Goal: Information Seeking & Learning: Get advice/opinions

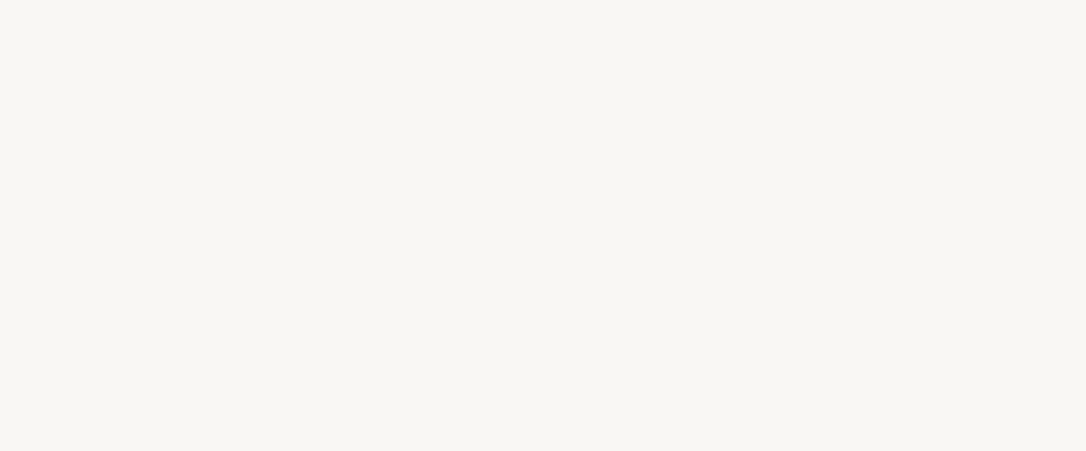
select select "BR"
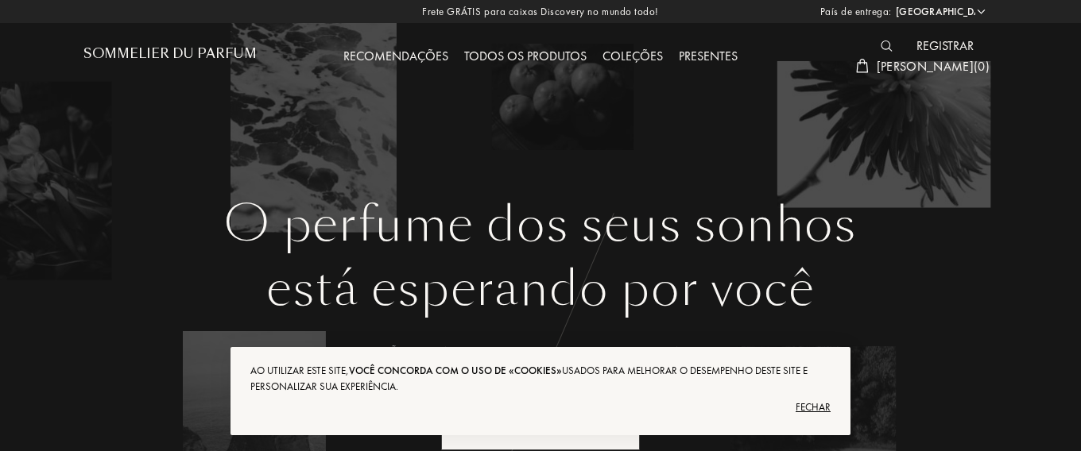
click at [529, 61] on font "Todos os produtos" at bounding box center [525, 56] width 122 height 17
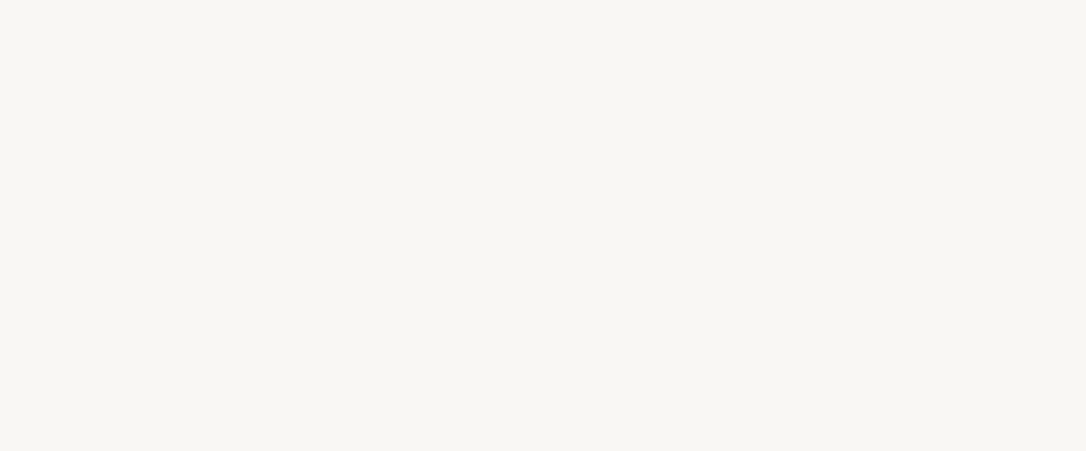
select select "BR"
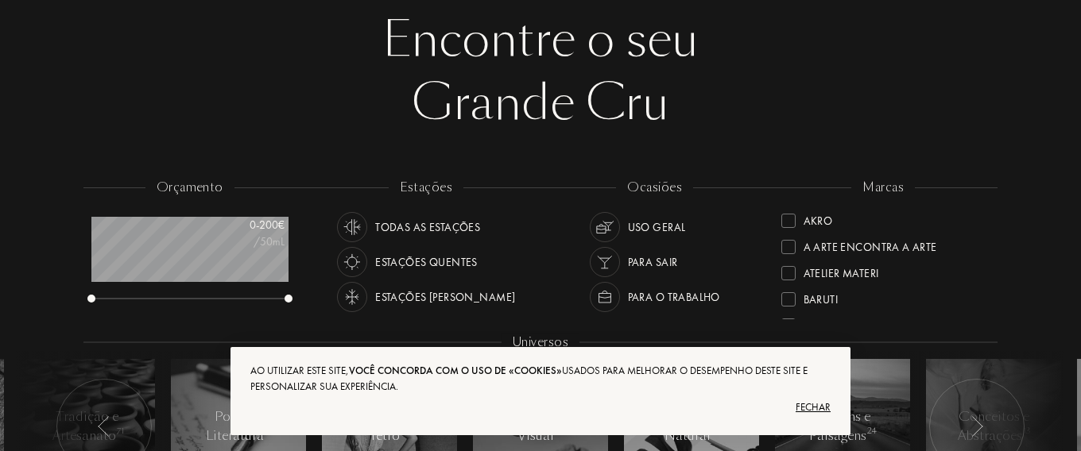
scroll to position [127, 0]
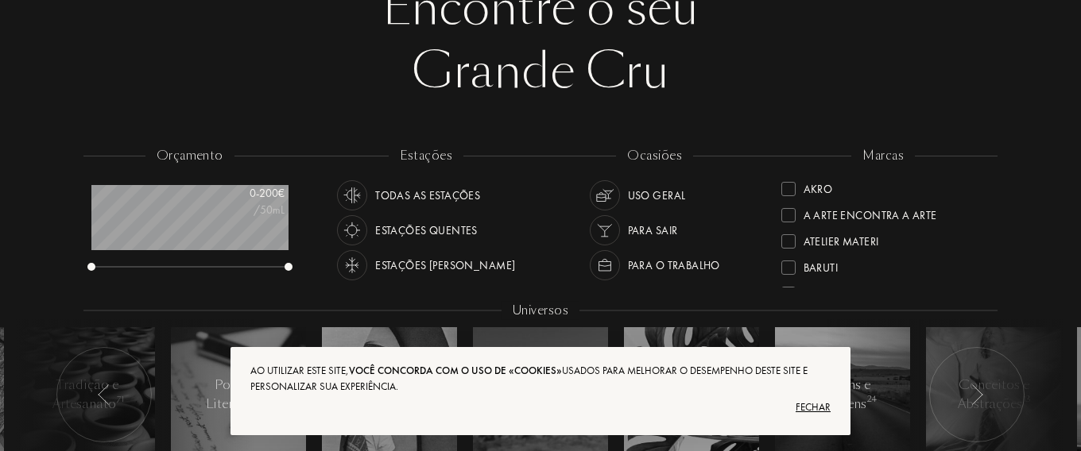
click at [695, 259] on font "Para o trabalho" at bounding box center [674, 265] width 92 height 14
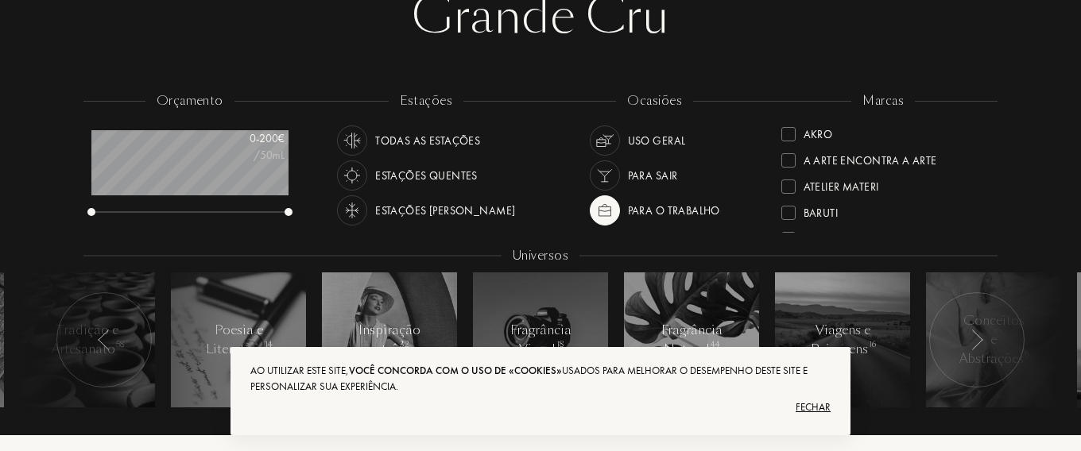
scroll to position [191, 0]
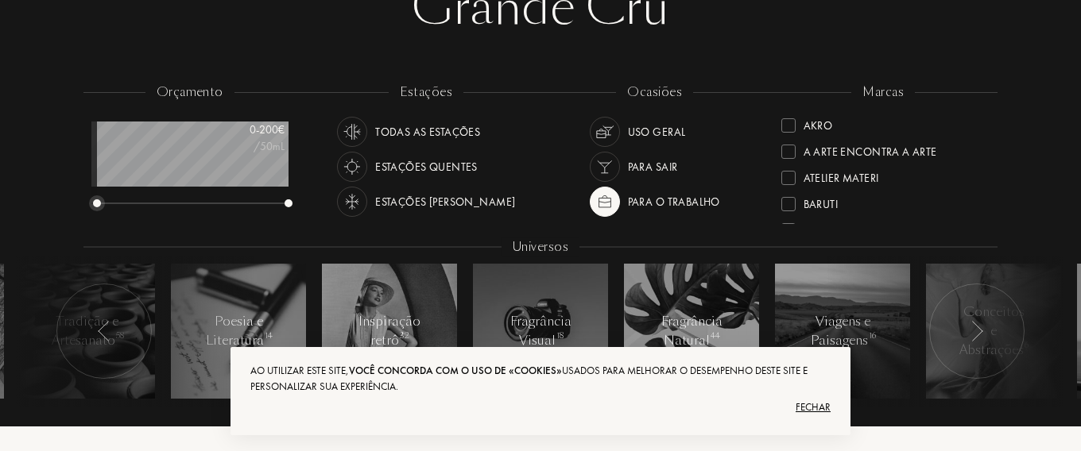
drag, startPoint x: 90, startPoint y: 203, endPoint x: 101, endPoint y: 201, distance: 11.2
click at [101, 201] on div at bounding box center [97, 203] width 8 height 8
drag, startPoint x: 101, startPoint y: 199, endPoint x: 126, endPoint y: 199, distance: 25.4
click at [124, 199] on div at bounding box center [189, 204] width 197 height 11
click at [126, 199] on div at bounding box center [189, 204] width 197 height 11
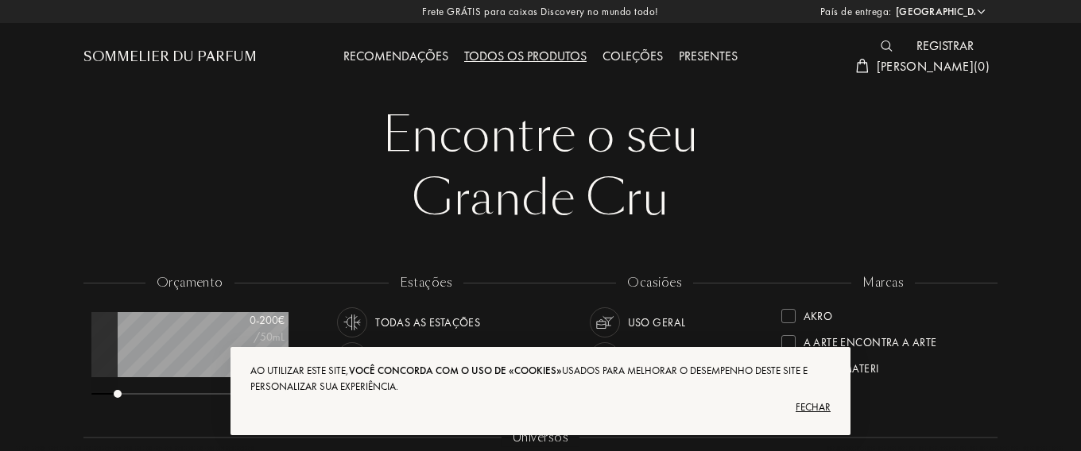
click at [413, 53] on font "Recomendações" at bounding box center [395, 56] width 105 height 17
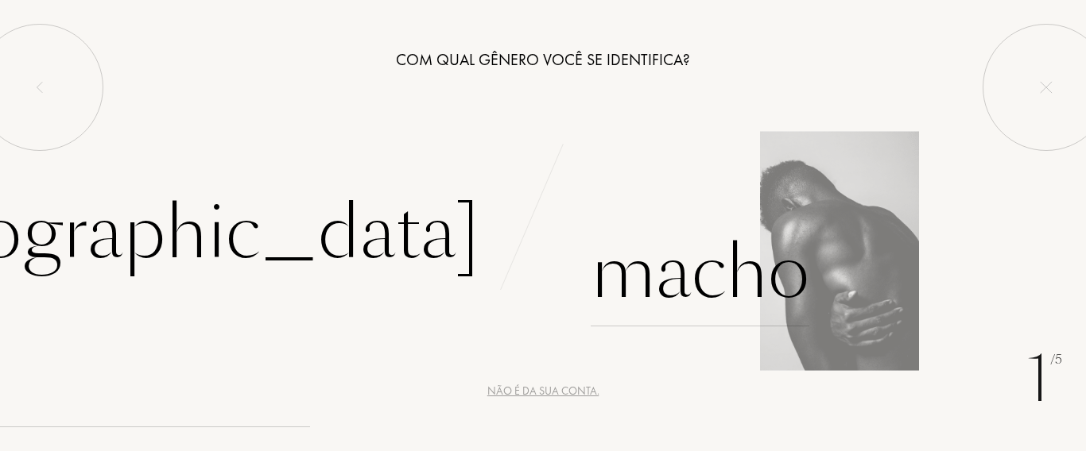
click at [704, 281] on font "Macho" at bounding box center [700, 273] width 219 height 100
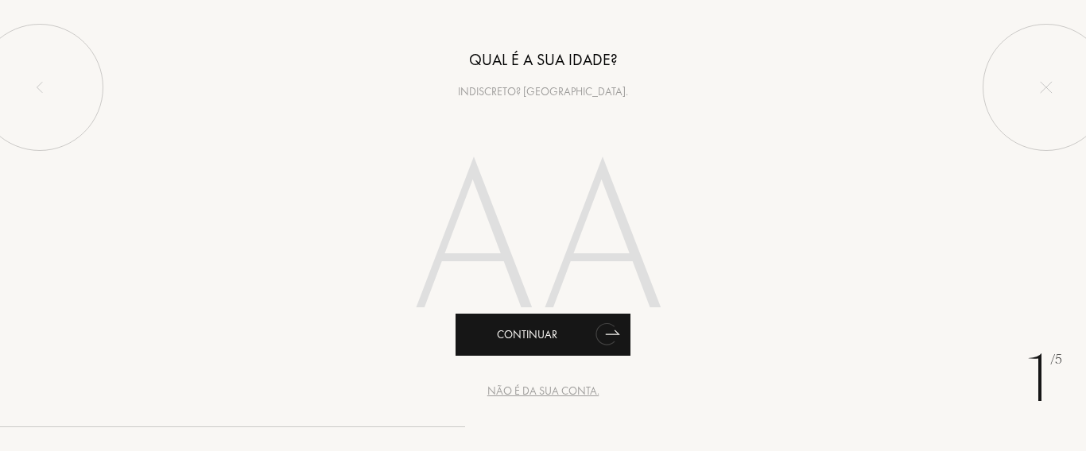
click at [608, 335] on icon "animação" at bounding box center [613, 333] width 14 height 4
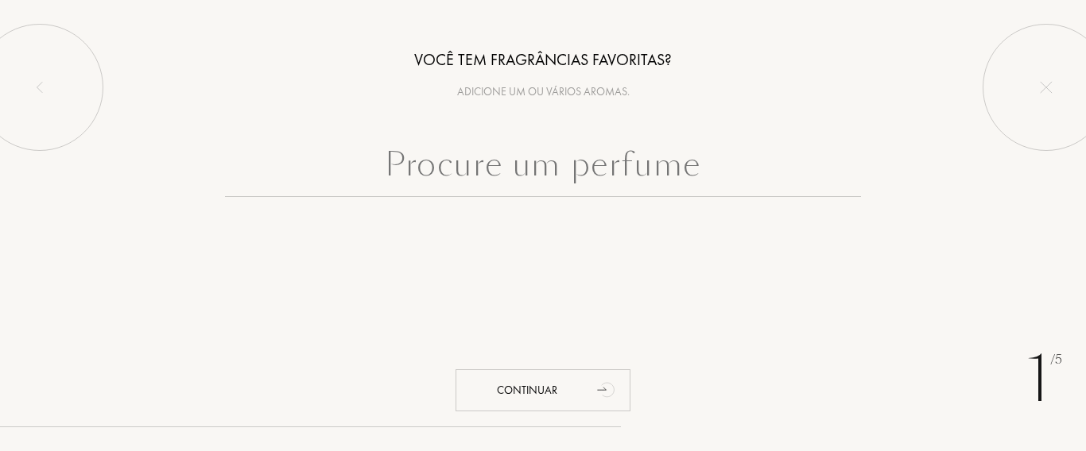
click at [629, 179] on input "text" at bounding box center [543, 168] width 636 height 57
click at [681, 164] on input "text" at bounding box center [543, 168] width 636 height 57
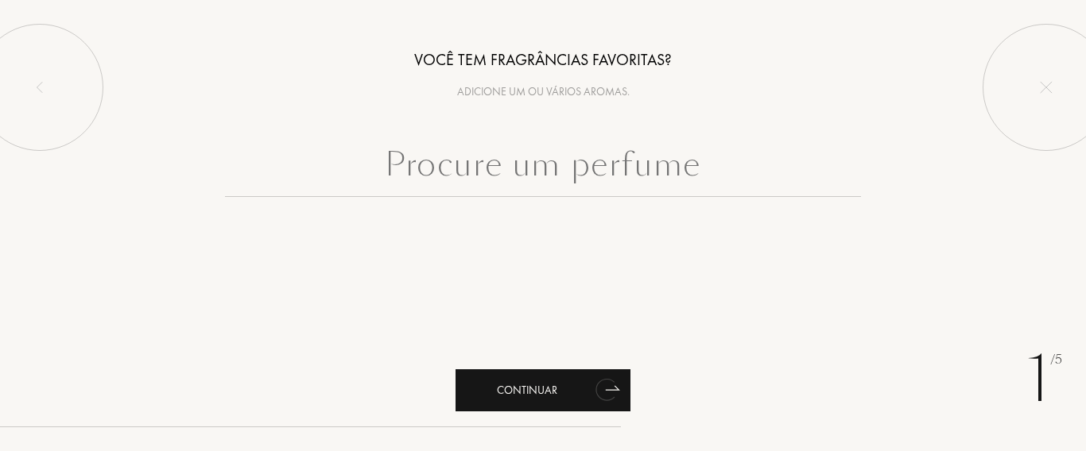
click at [602, 389] on icon "animação" at bounding box center [605, 390] width 20 height 22
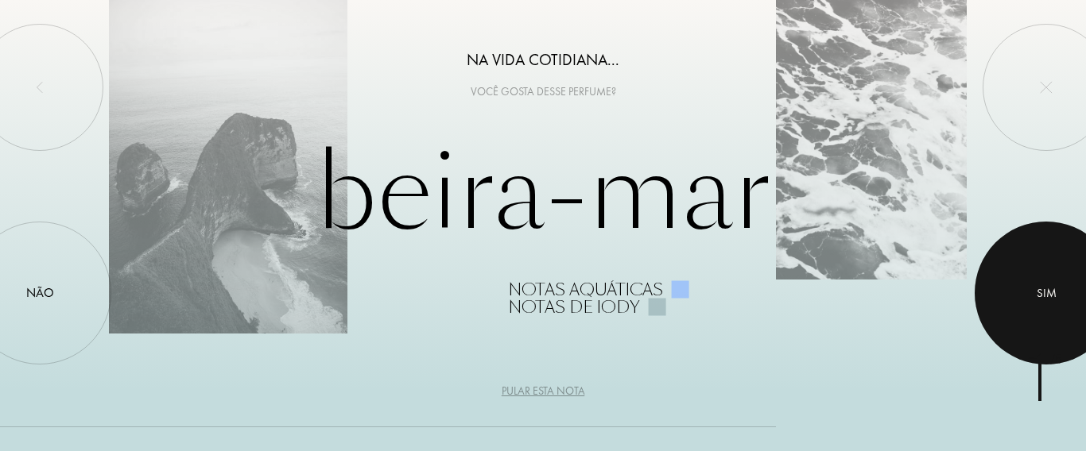
click at [1010, 297] on div at bounding box center [1045, 293] width 143 height 143
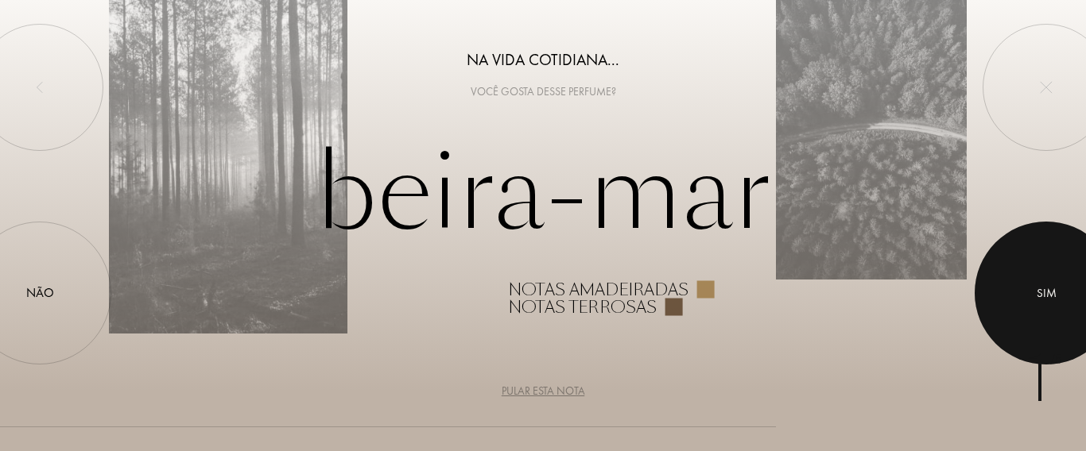
click at [1010, 297] on div at bounding box center [1045, 293] width 143 height 143
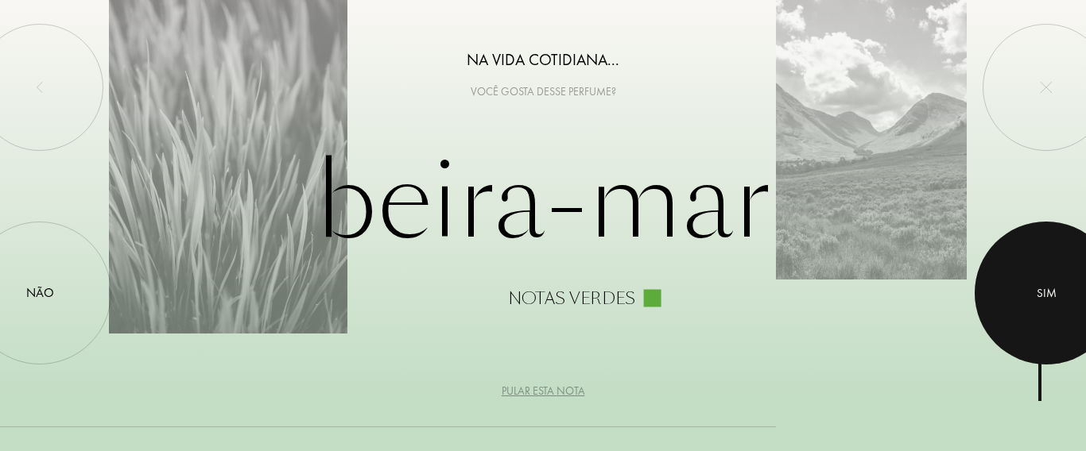
click at [1010, 297] on div at bounding box center [1045, 293] width 143 height 143
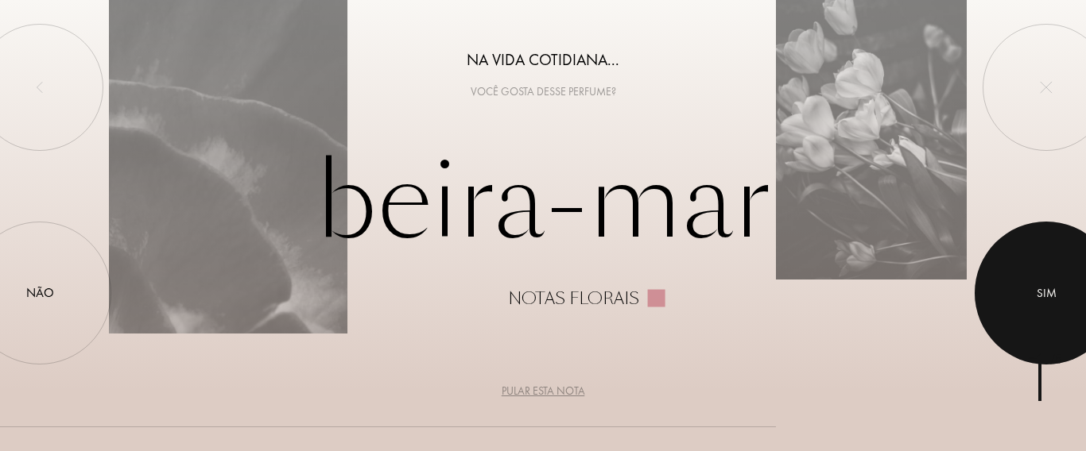
click at [1010, 297] on div at bounding box center [1045, 293] width 143 height 143
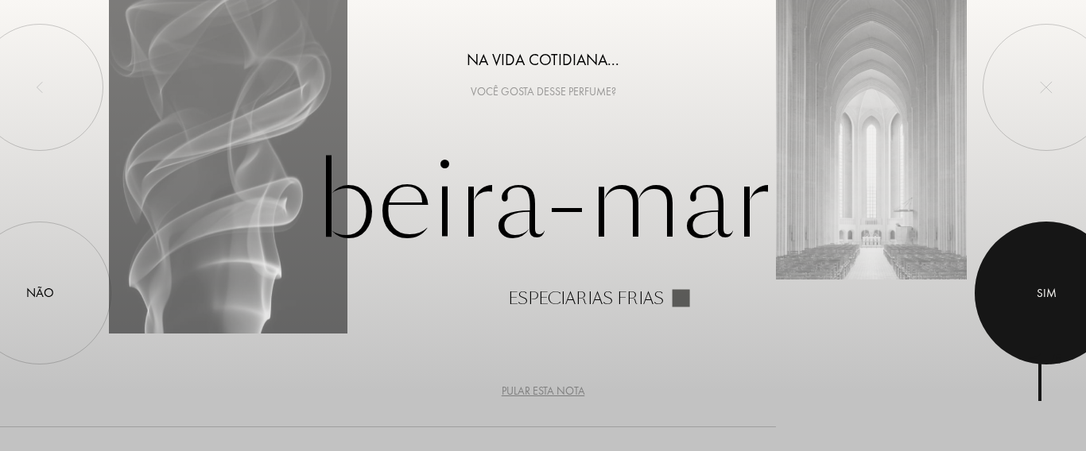
click at [1010, 297] on div at bounding box center [1045, 293] width 143 height 143
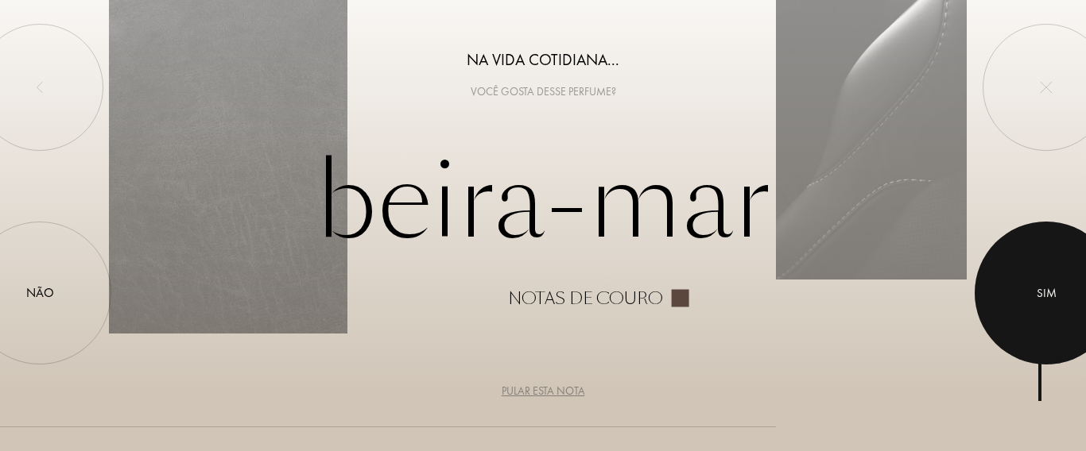
click at [1010, 297] on div at bounding box center [1045, 293] width 143 height 143
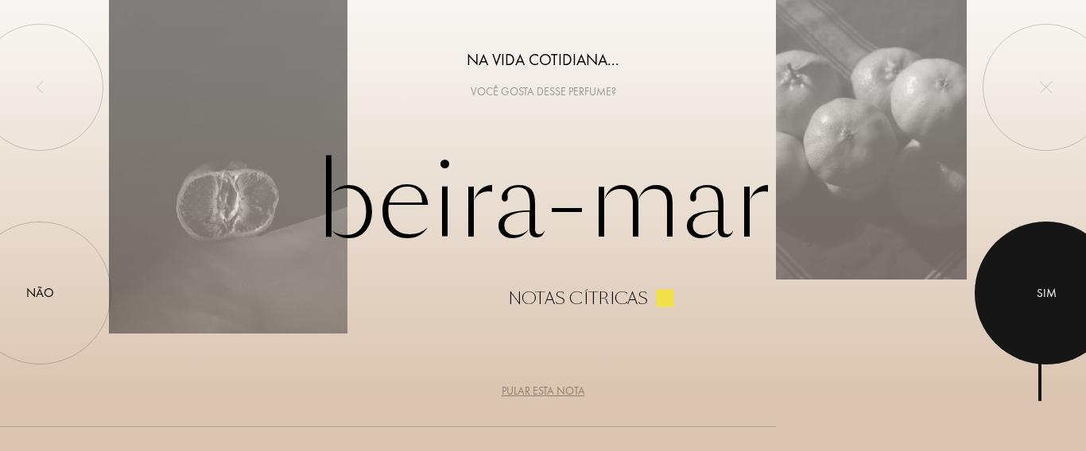
click at [1010, 297] on div at bounding box center [1045, 293] width 143 height 143
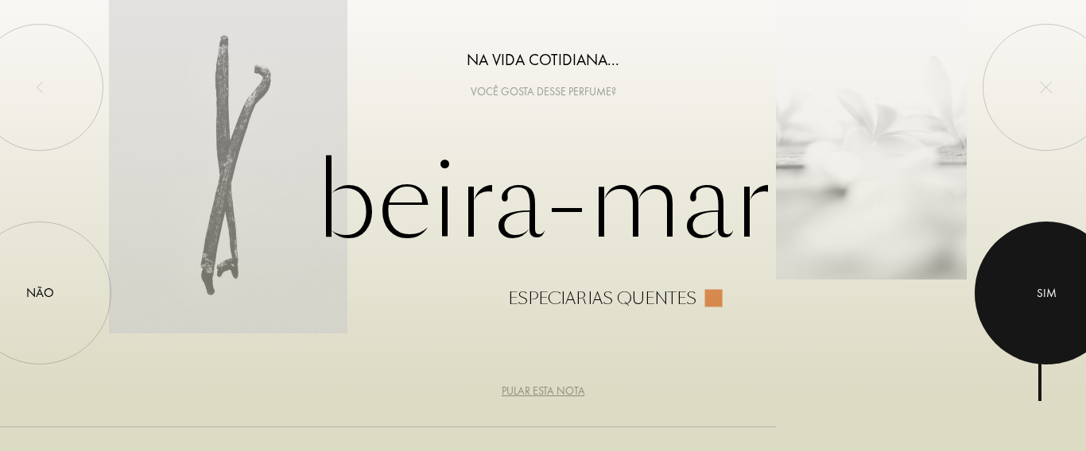
click at [1010, 297] on div at bounding box center [1045, 293] width 143 height 143
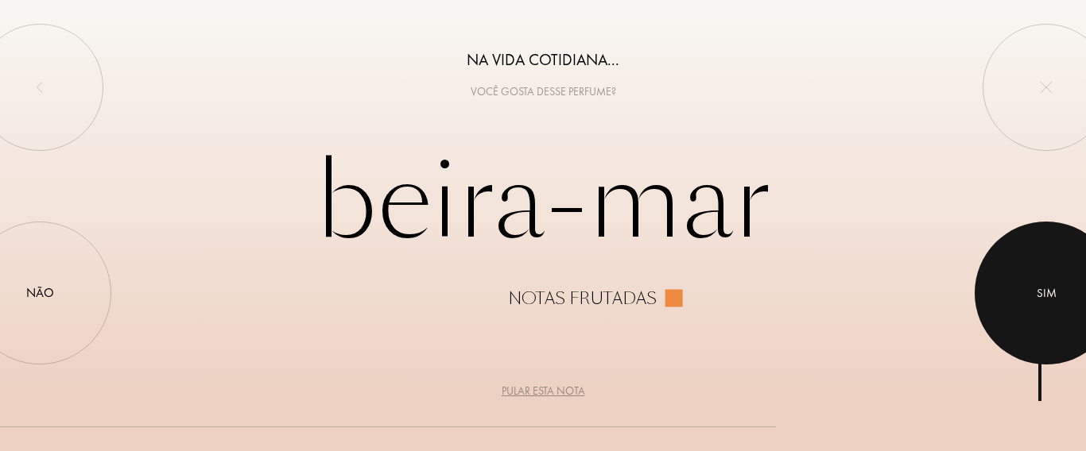
click at [1010, 297] on div at bounding box center [1045, 293] width 143 height 143
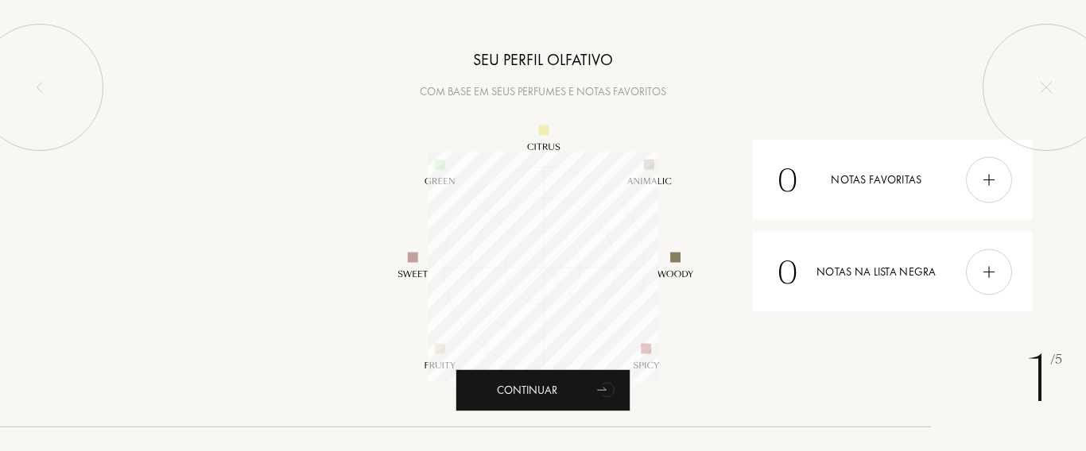
scroll to position [230, 230]
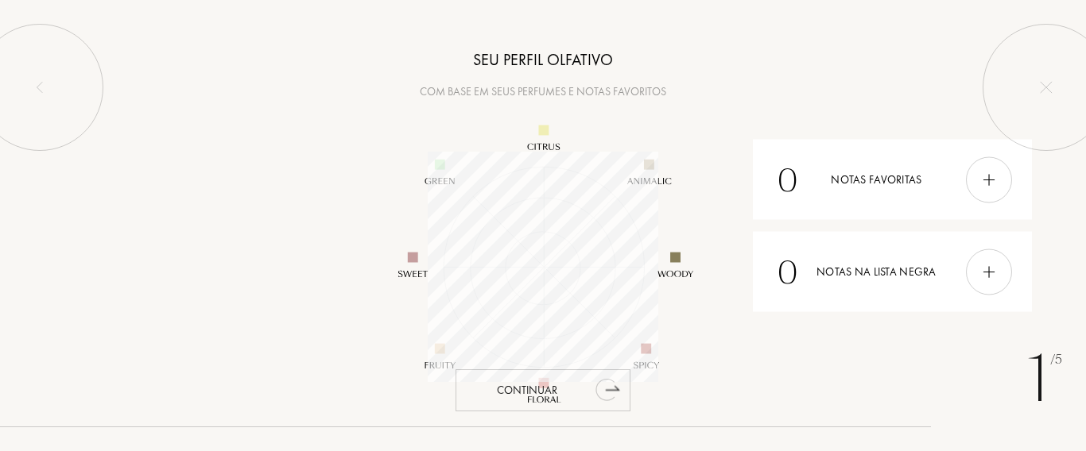
click at [602, 389] on icon "animação" at bounding box center [605, 390] width 20 height 22
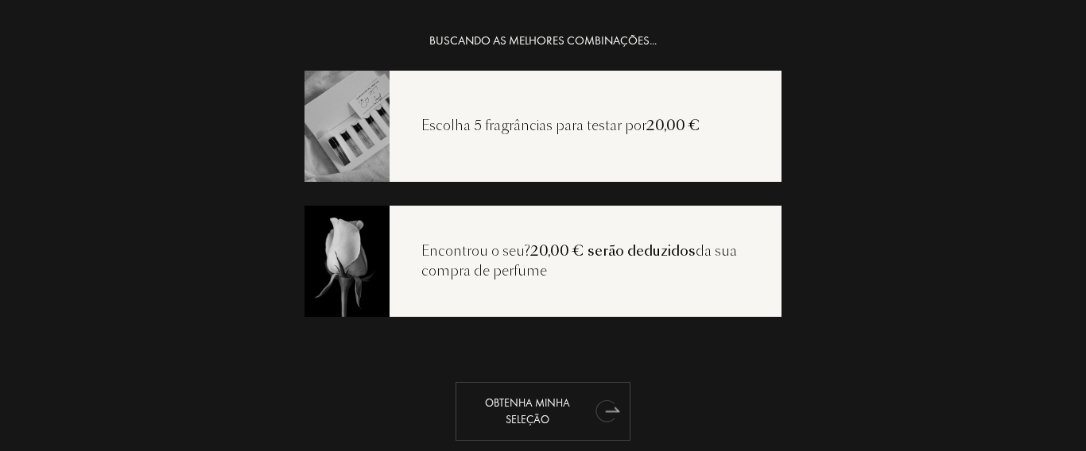
click at [607, 411] on icon "animação" at bounding box center [613, 409] width 14 height 4
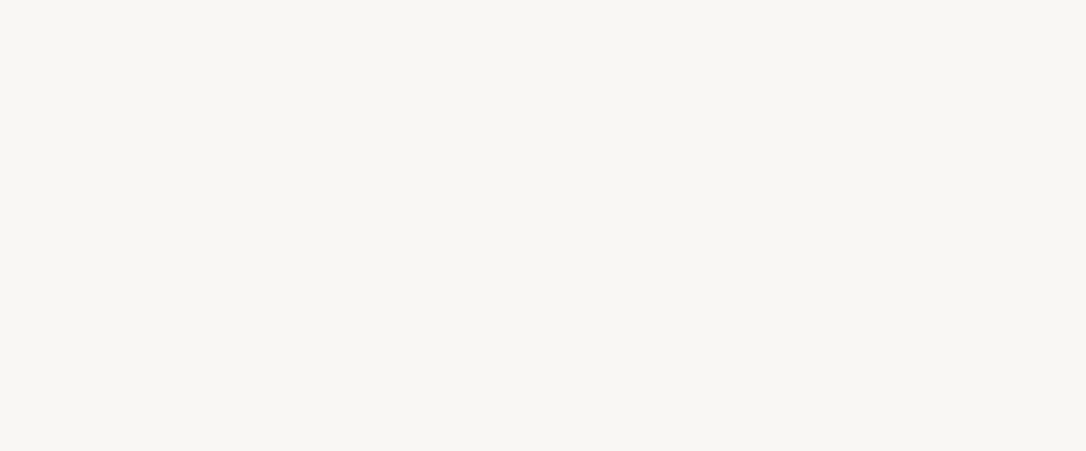
select select "BR"
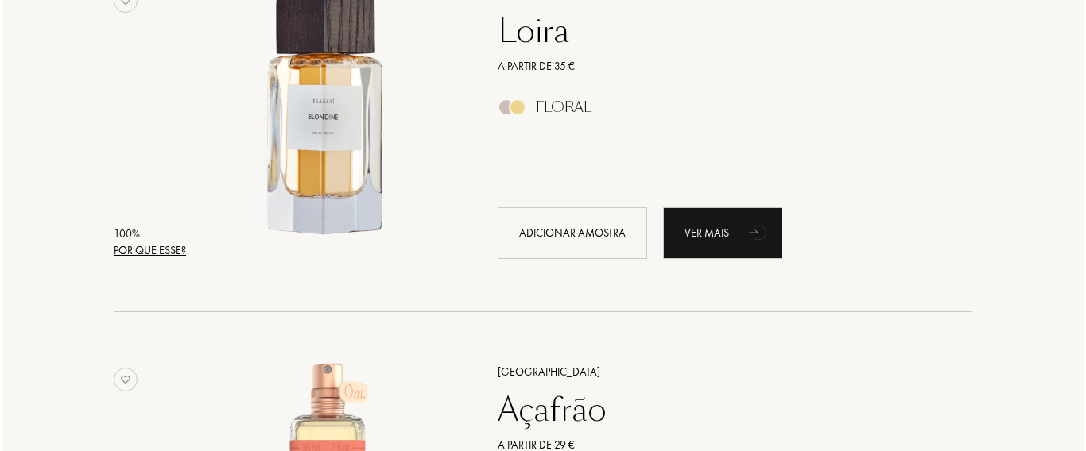
scroll to position [318, 0]
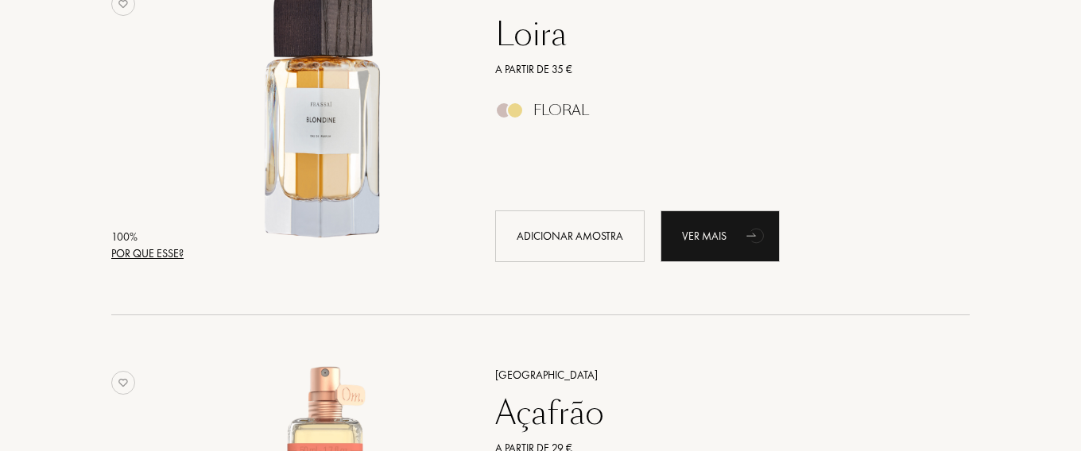
click at [165, 257] on font "Por que esse?" at bounding box center [147, 253] width 72 height 14
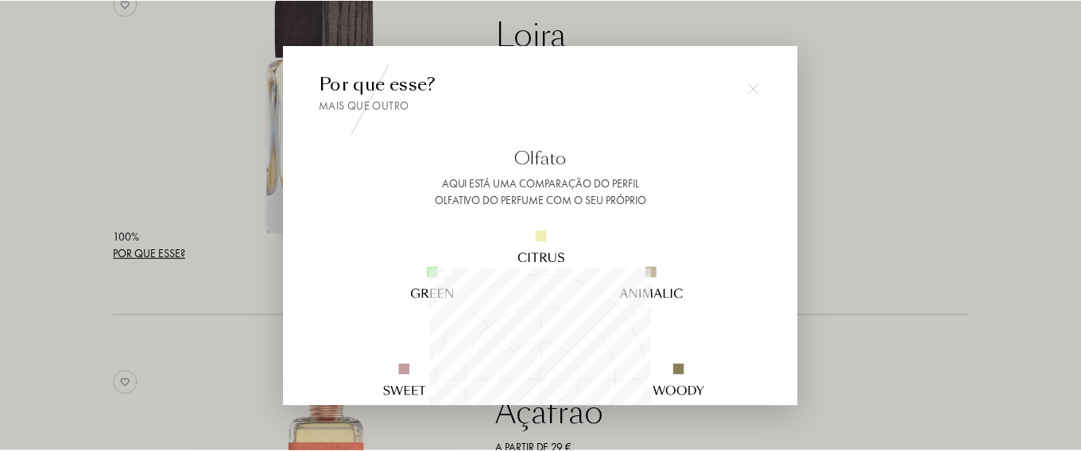
scroll to position [223, 223]
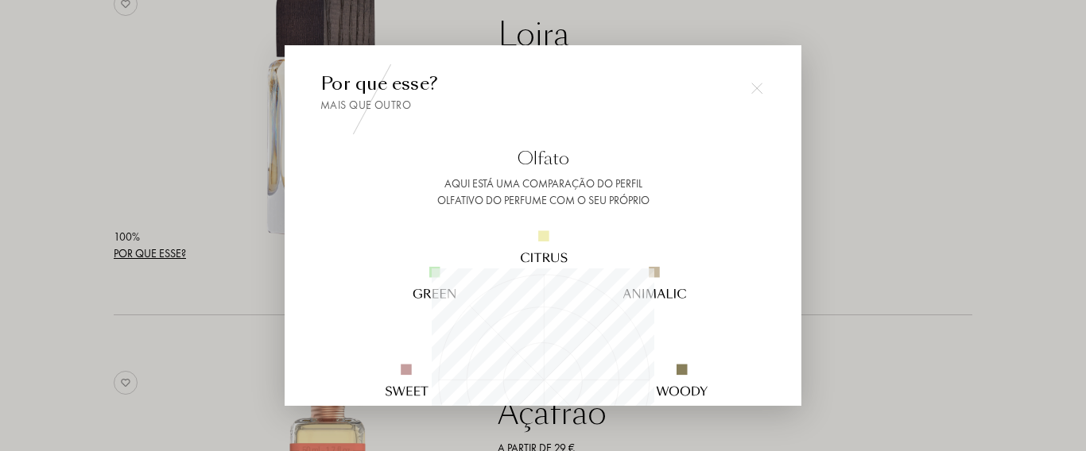
click at [218, 116] on div at bounding box center [543, 225] width 1086 height 451
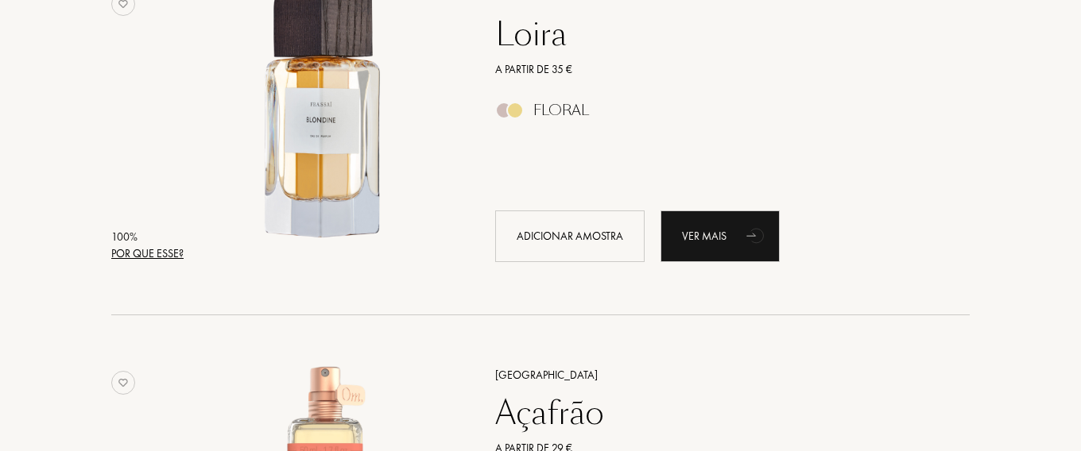
click at [669, 67] on div "A partir de 35 €" at bounding box center [714, 69] width 463 height 17
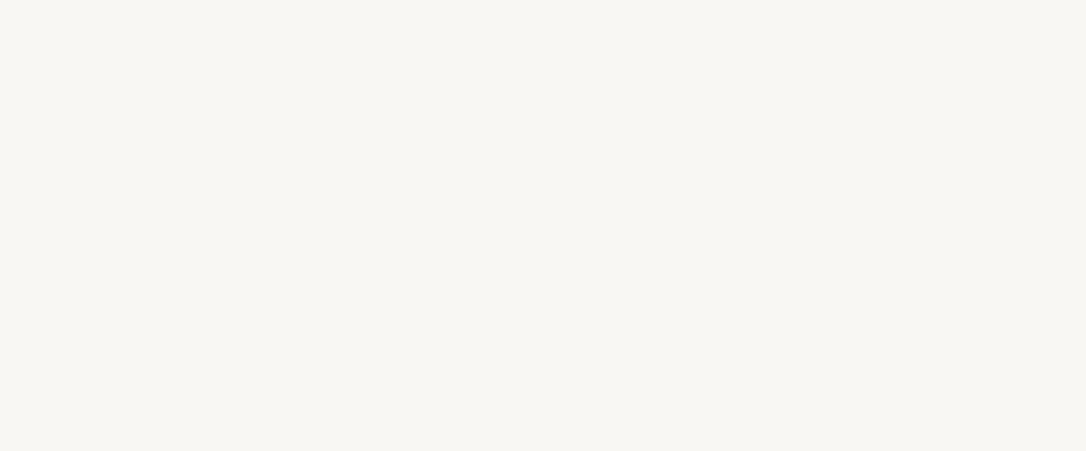
select select "BR"
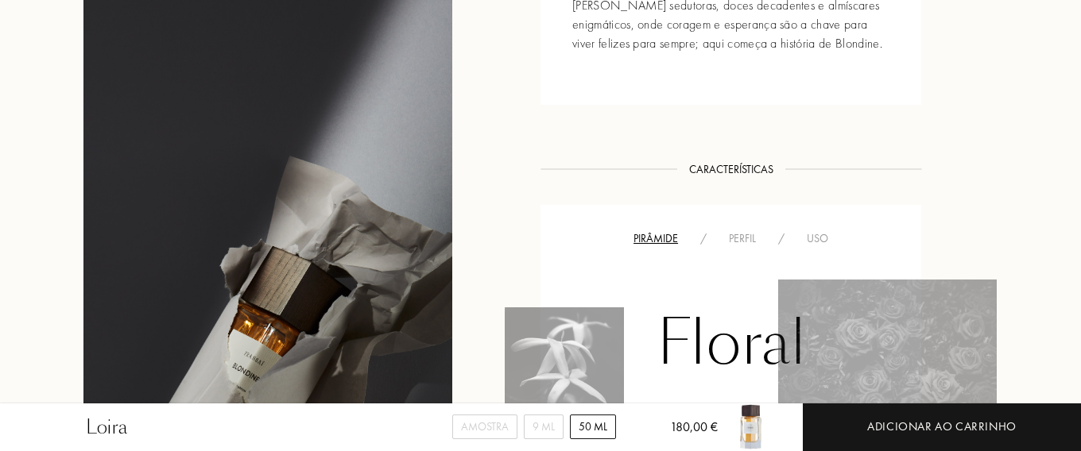
scroll to position [858, 0]
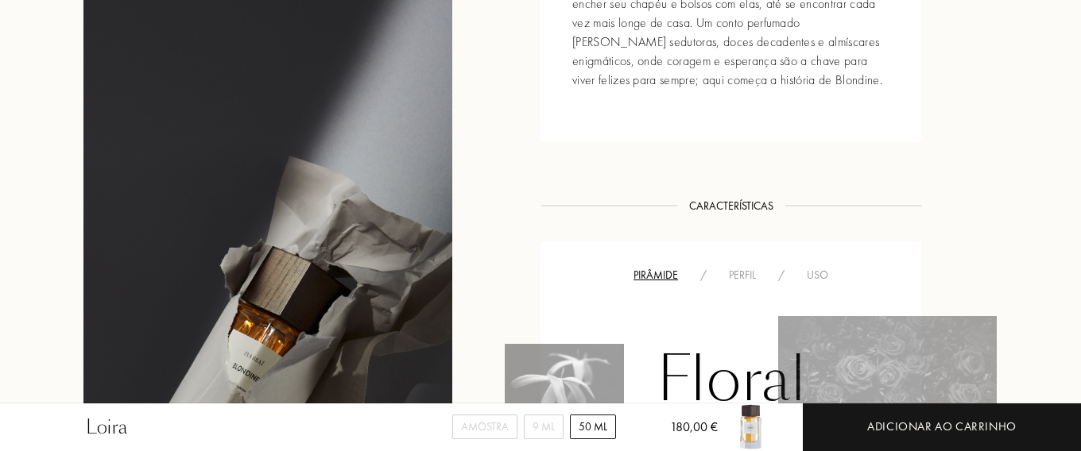
click at [745, 268] on font "Perfil" at bounding box center [742, 275] width 27 height 14
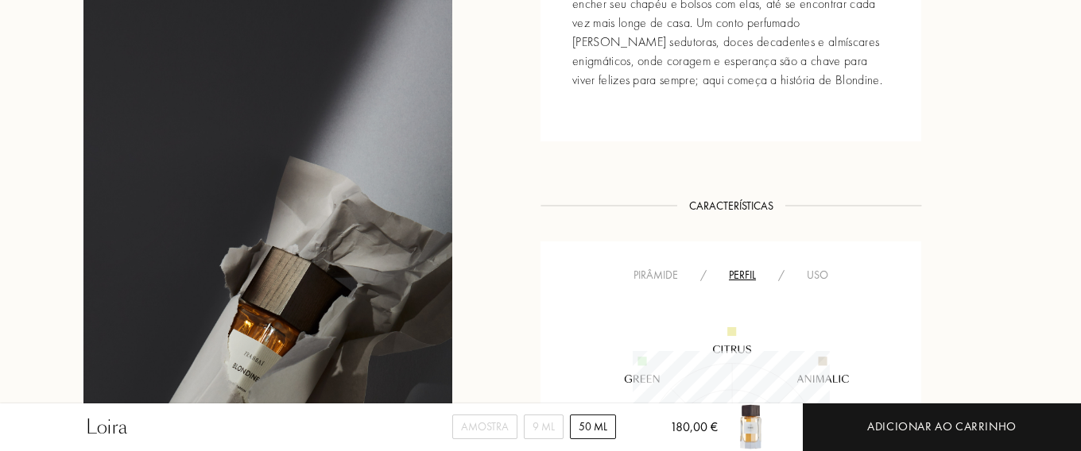
click at [819, 268] on font "Uso" at bounding box center [817, 275] width 21 height 14
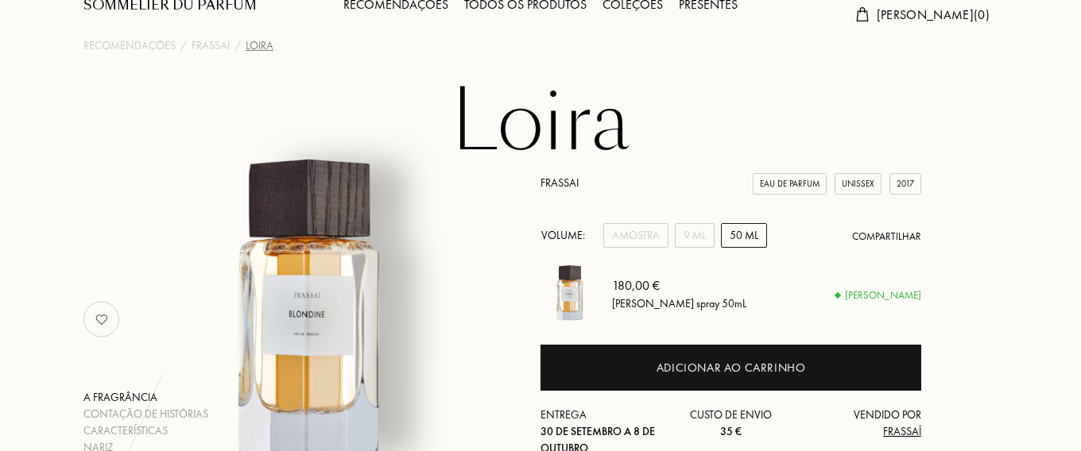
scroll to position [0, 0]
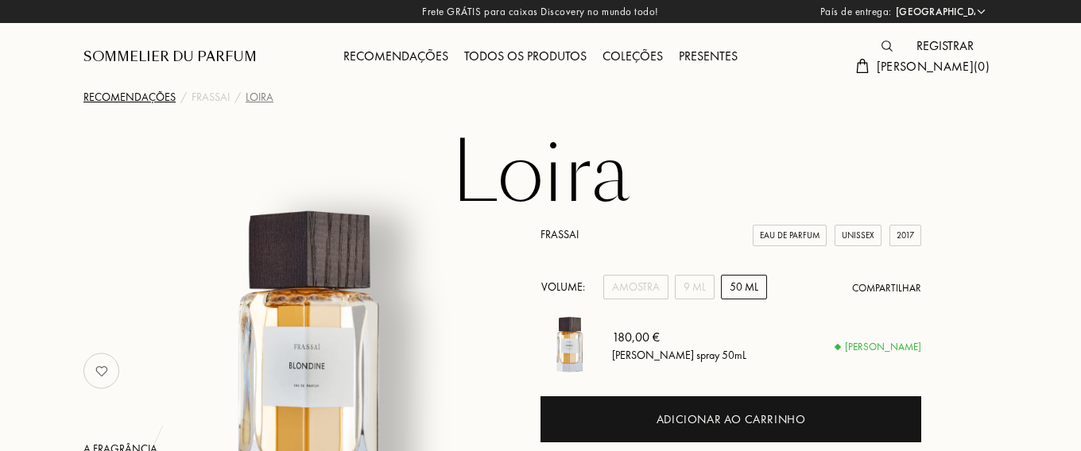
click at [161, 100] on font "Recomendações" at bounding box center [129, 97] width 92 height 14
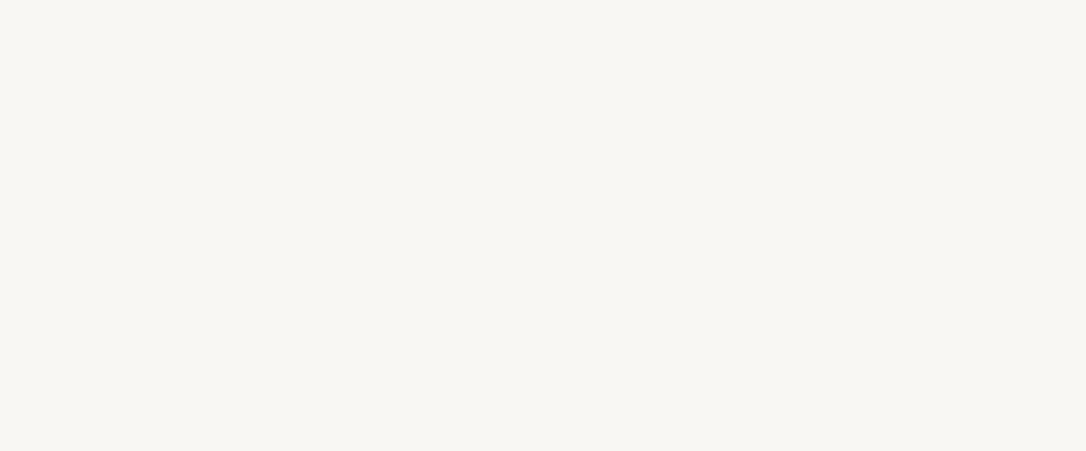
select select "BR"
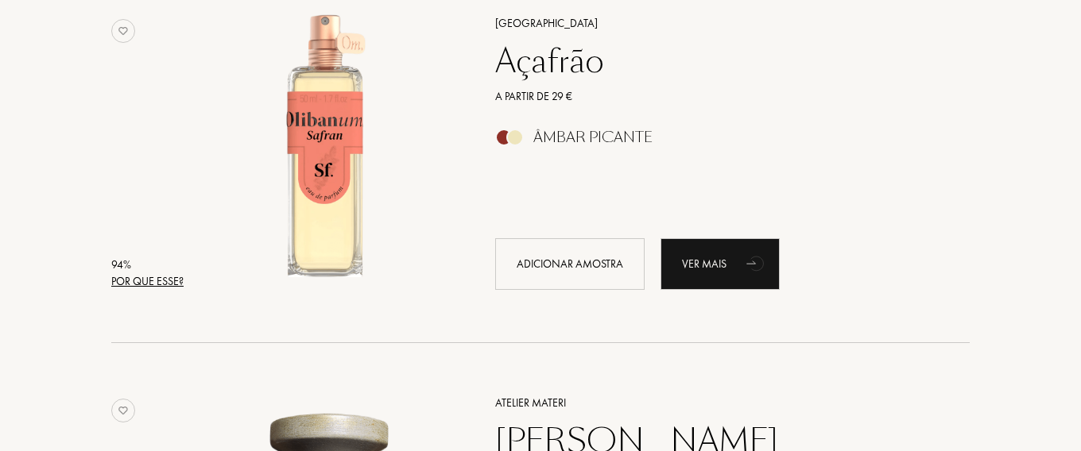
scroll to position [668, 0]
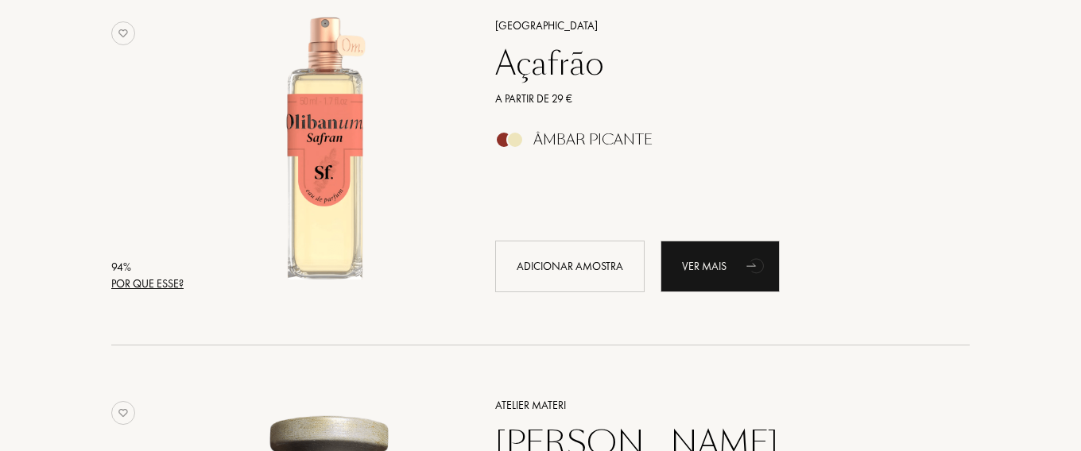
click at [564, 68] on font "Açafrão" at bounding box center [549, 63] width 109 height 45
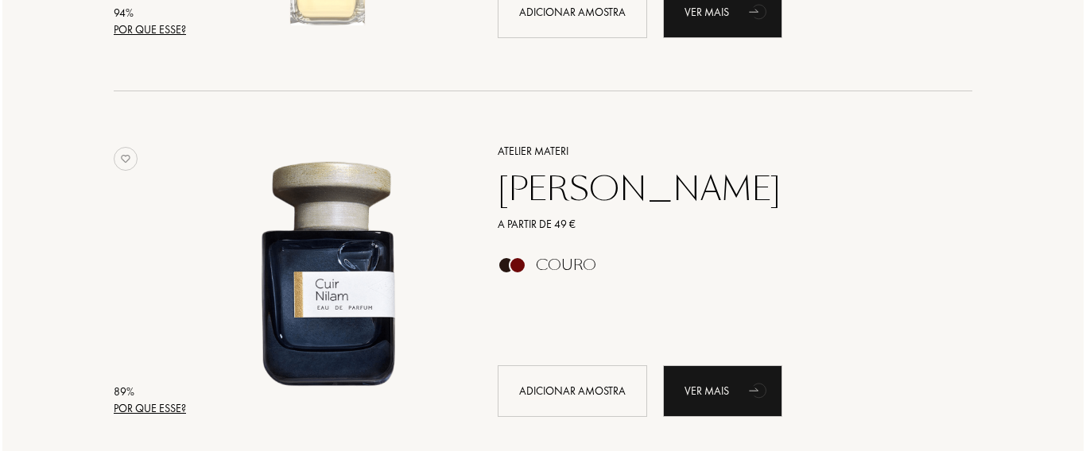
scroll to position [986, 0]
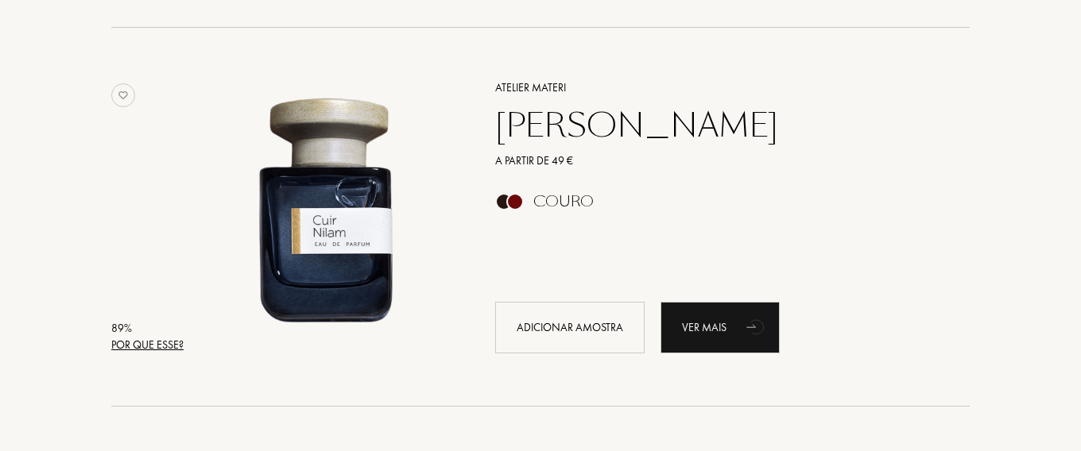
click at [161, 347] on font "Por que esse?" at bounding box center [147, 345] width 72 height 14
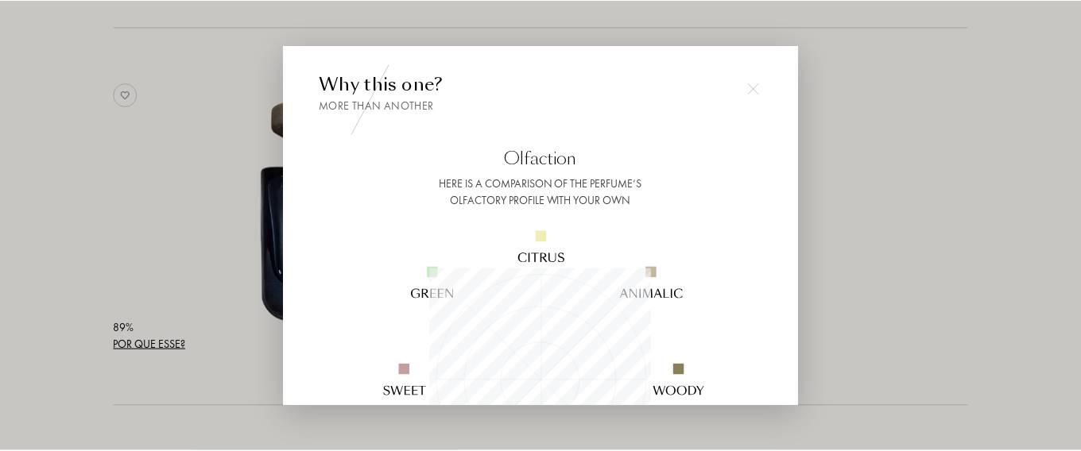
scroll to position [223, 223]
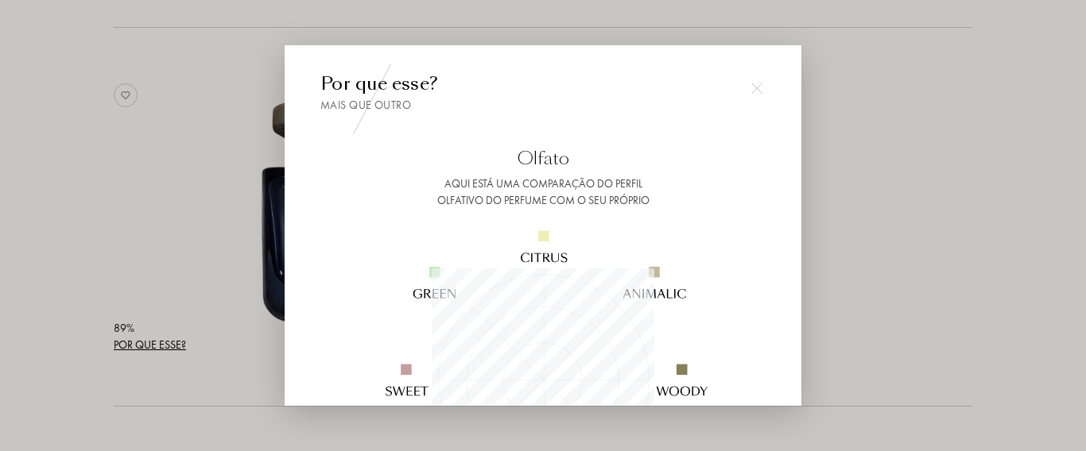
drag, startPoint x: 797, startPoint y: 185, endPoint x: 808, endPoint y: 265, distance: 80.3
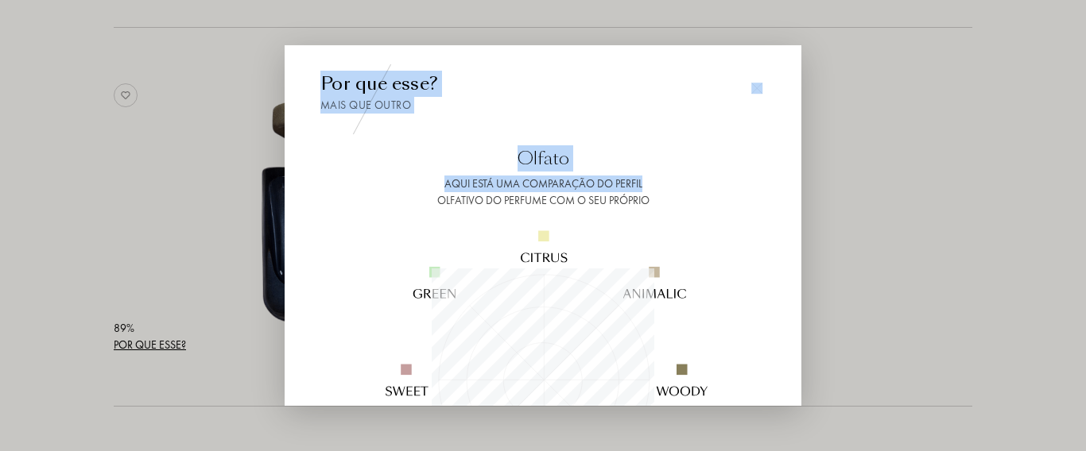
click at [846, 291] on div at bounding box center [543, 225] width 1086 height 451
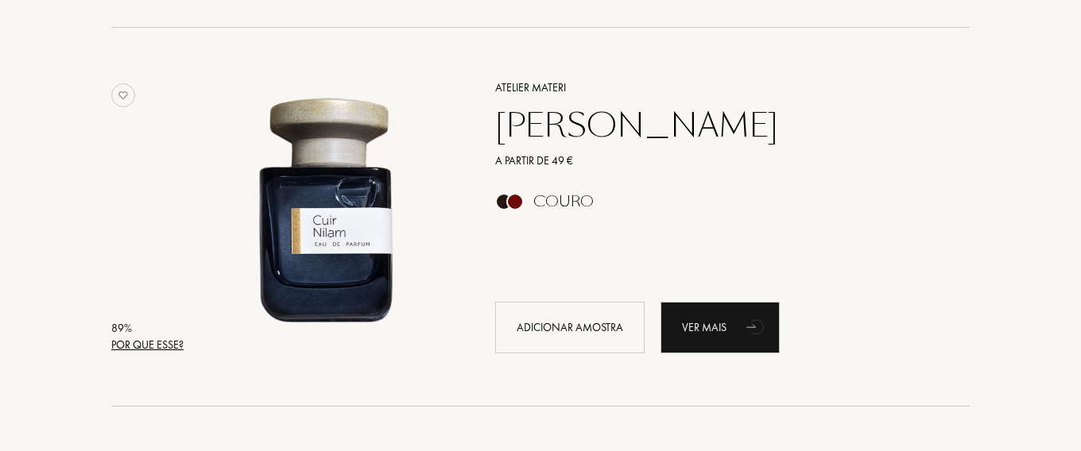
click at [627, 126] on font "[PERSON_NAME]" at bounding box center [636, 125] width 283 height 45
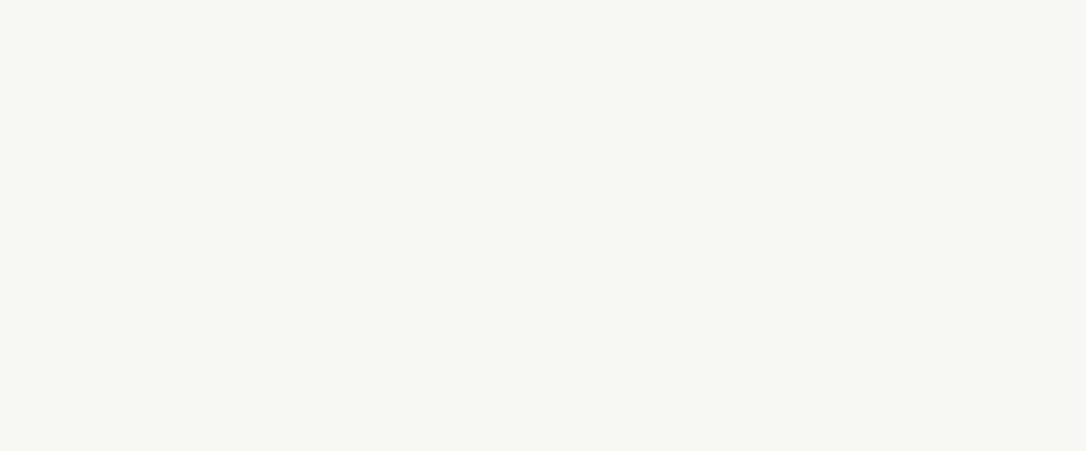
select select "BR"
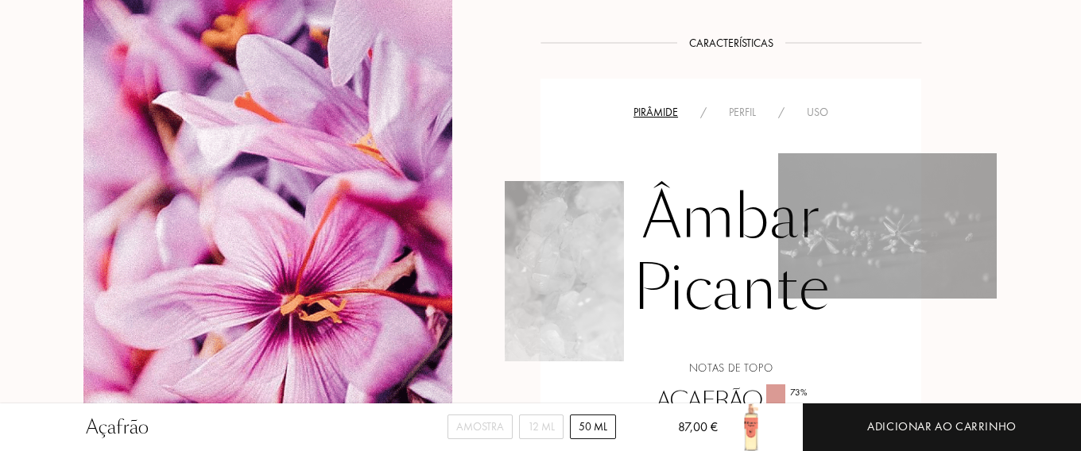
scroll to position [1017, 0]
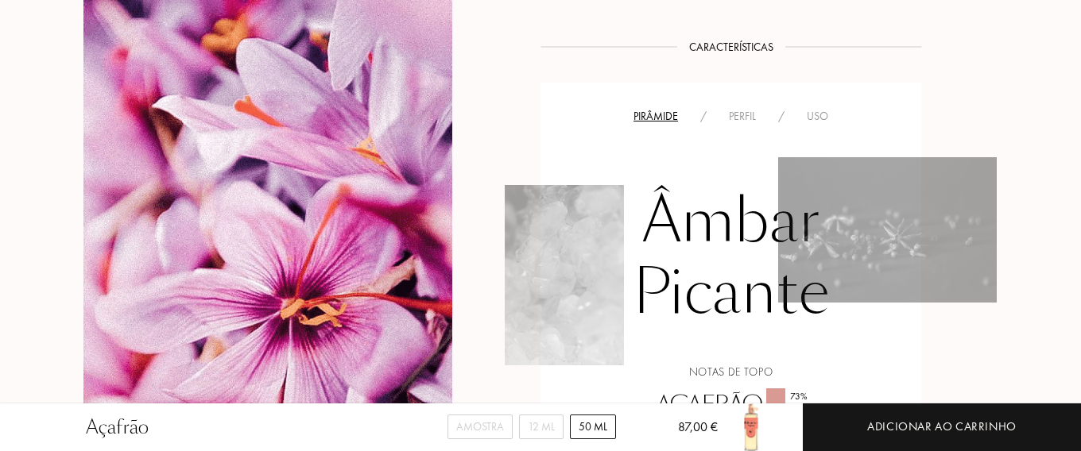
click at [735, 109] on font "Perfil" at bounding box center [742, 116] width 27 height 14
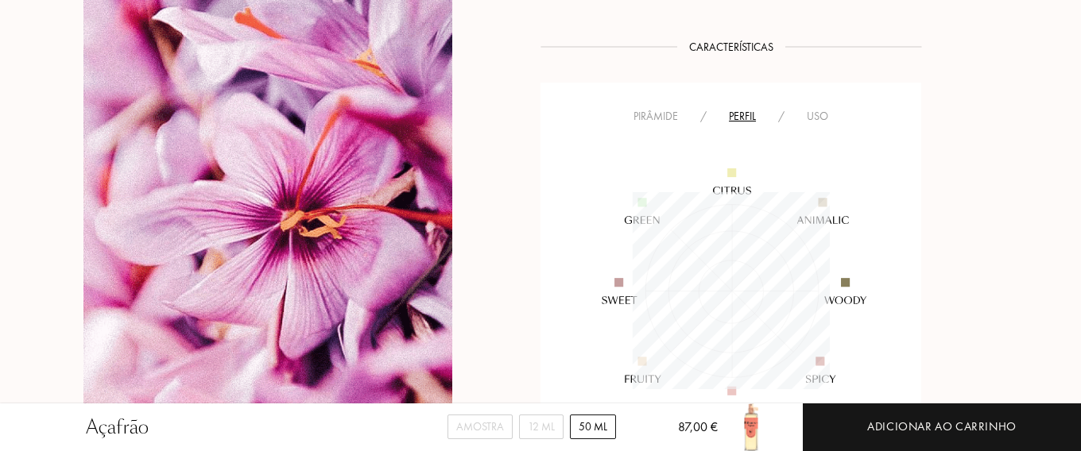
scroll to position [197, 197]
click at [815, 109] on font "Uso" at bounding box center [817, 116] width 21 height 14
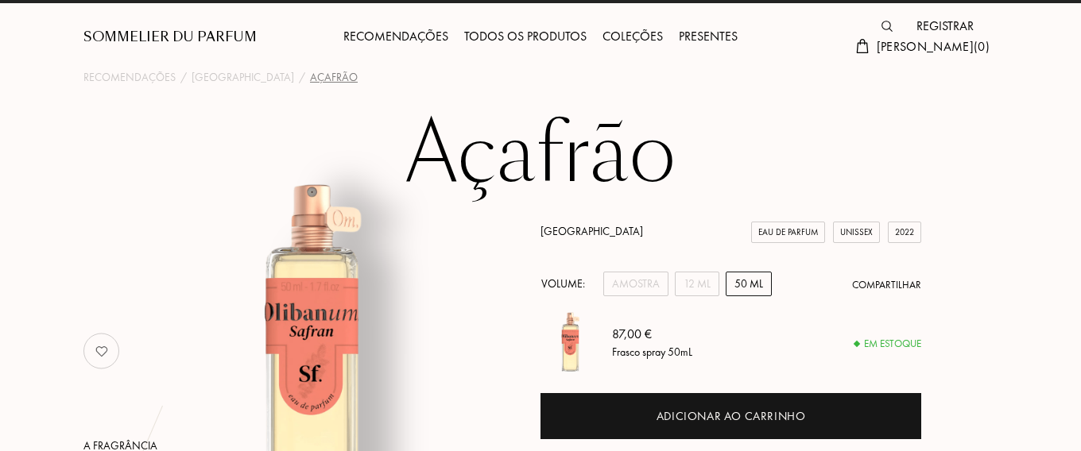
scroll to position [0, 0]
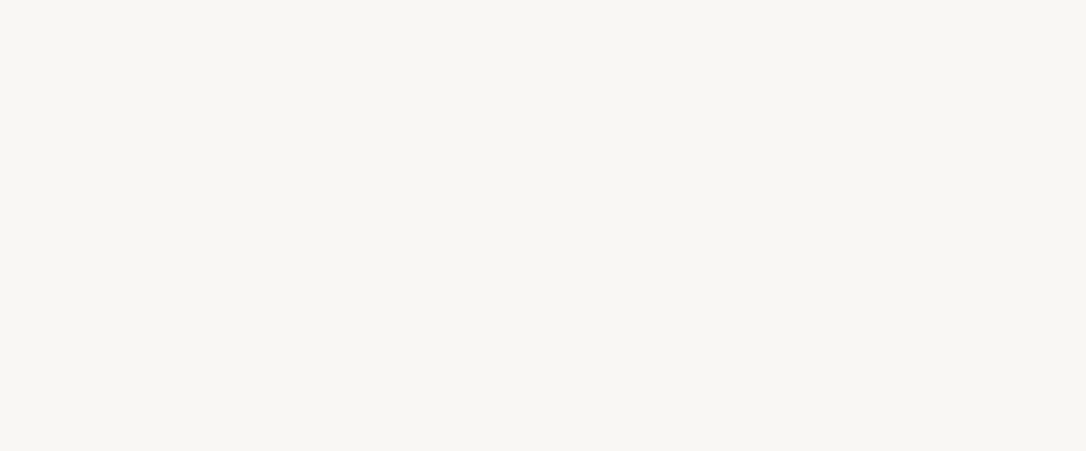
select select "BR"
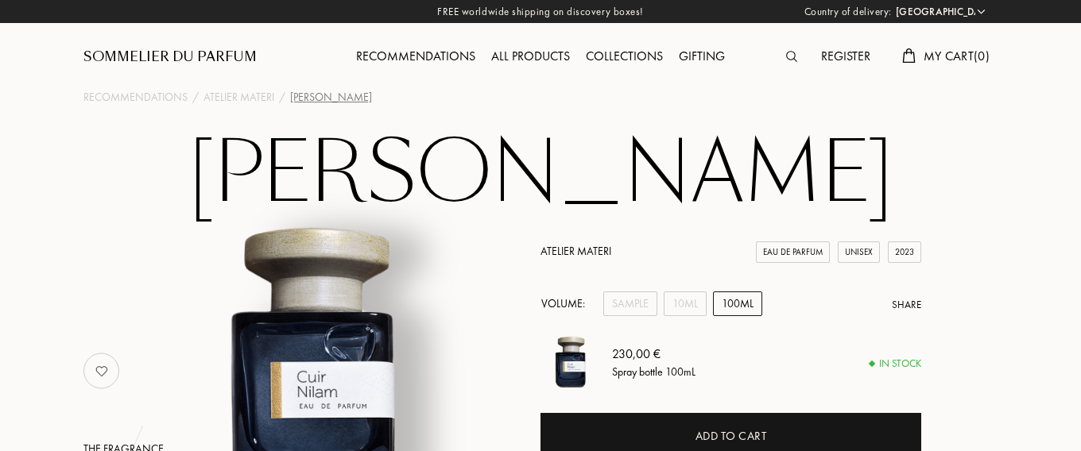
click at [181, 103] on div "Recommendations" at bounding box center [135, 97] width 104 height 17
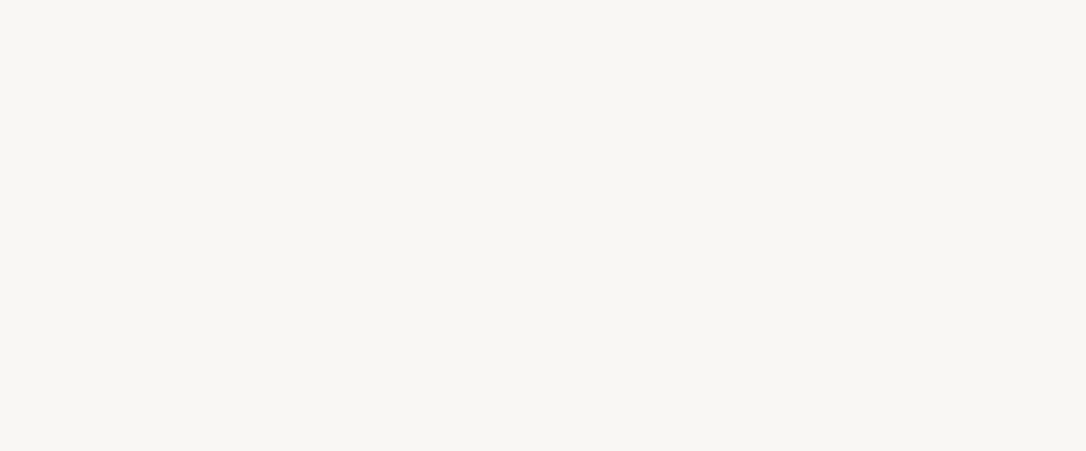
select select "BR"
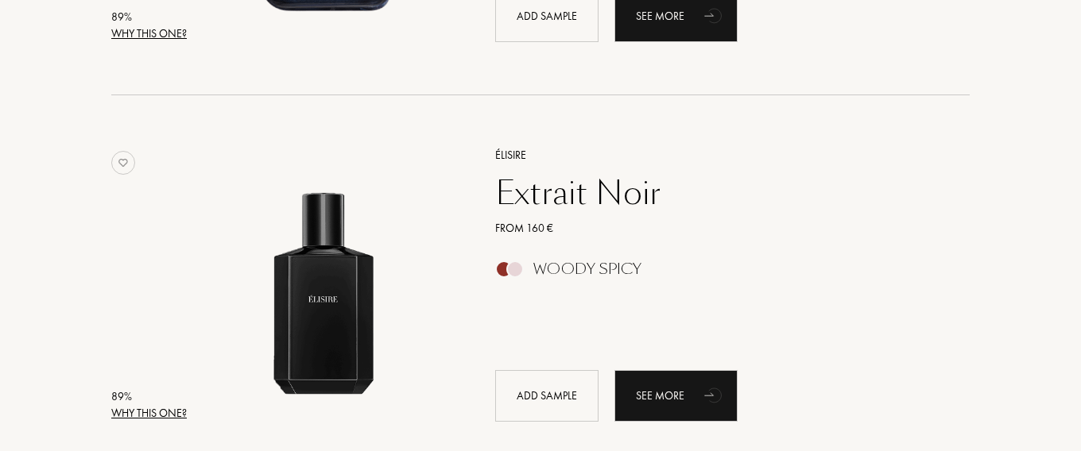
scroll to position [1303, 0]
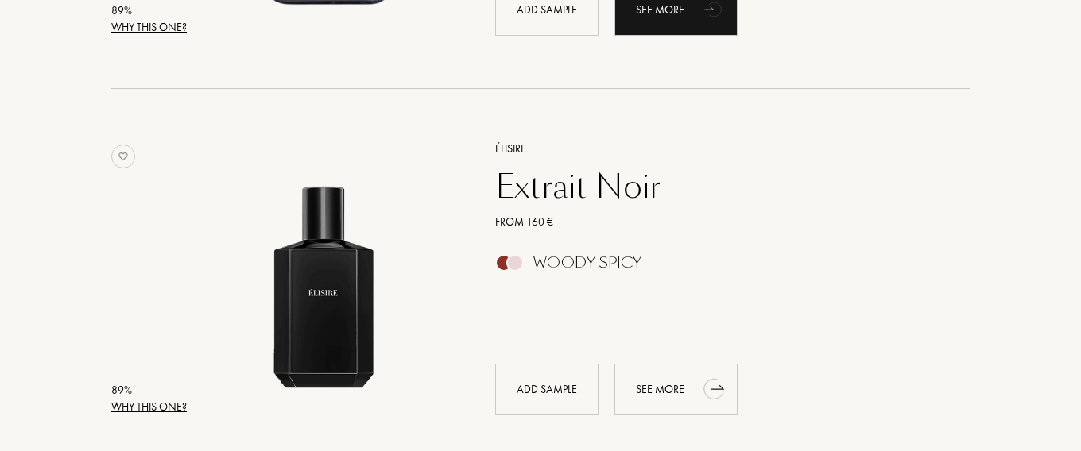
click at [638, 406] on div "See more" at bounding box center [675, 390] width 123 height 52
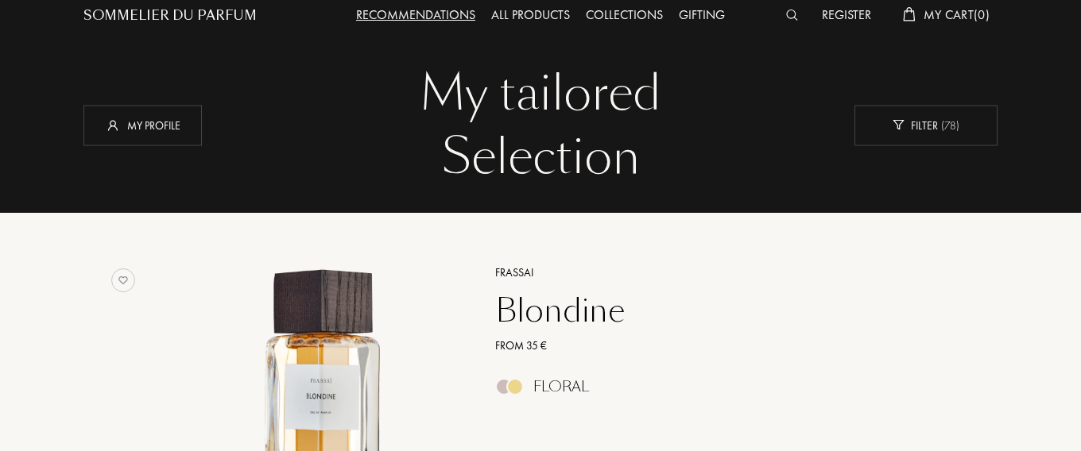
scroll to position [0, 0]
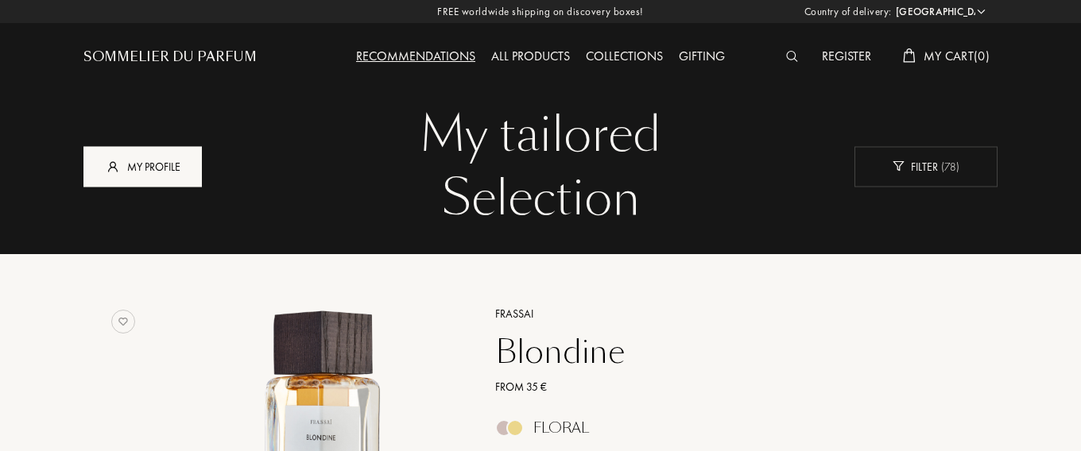
click at [146, 169] on div "My profile" at bounding box center [142, 166] width 118 height 41
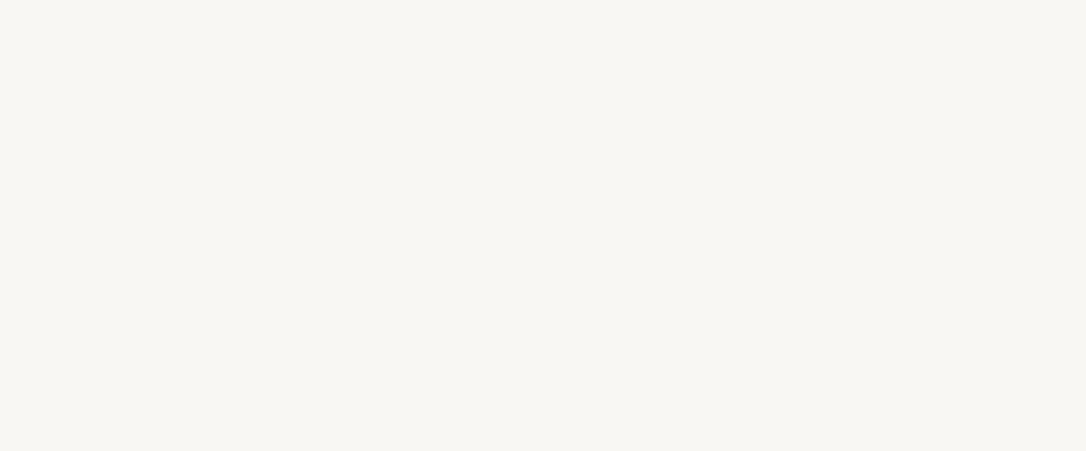
select select "BR"
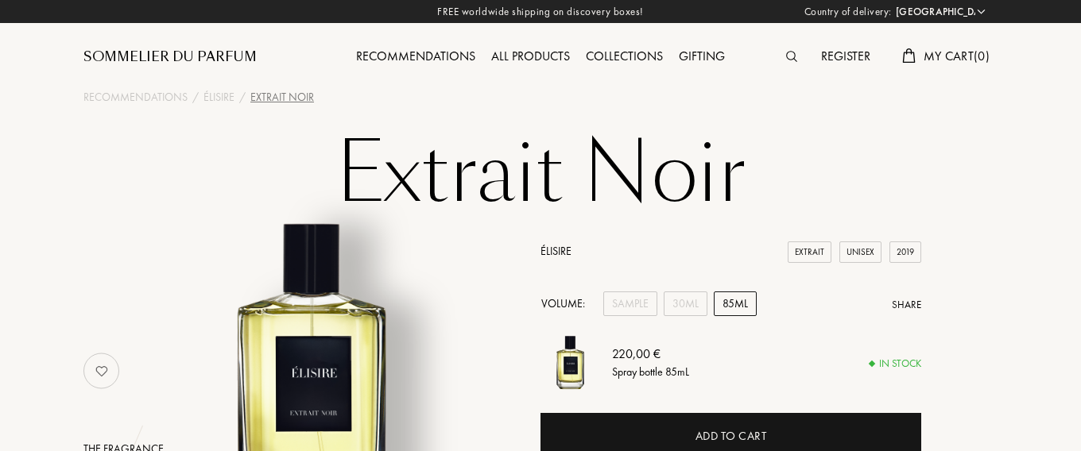
click at [786, 55] on img at bounding box center [791, 56] width 11 height 11
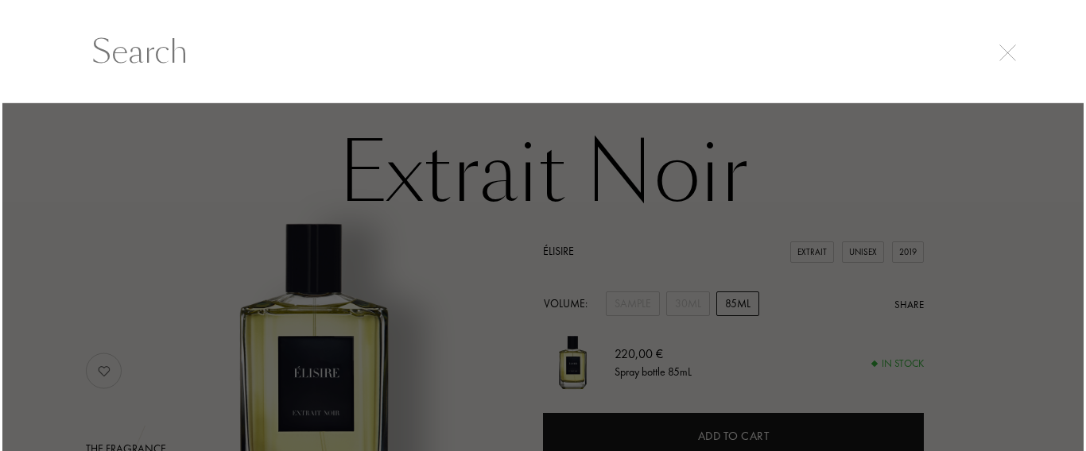
scroll to position [1, 0]
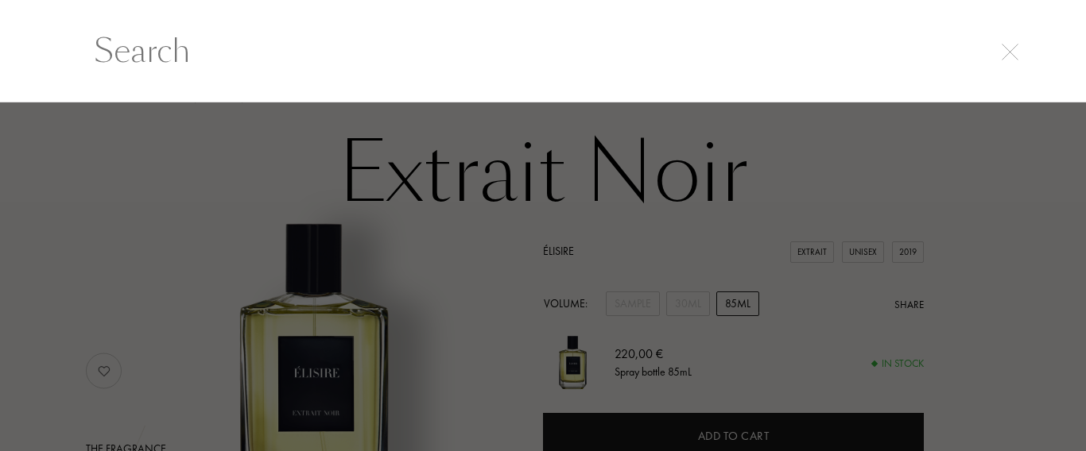
click at [572, 60] on input "text" at bounding box center [543, 51] width 962 height 48
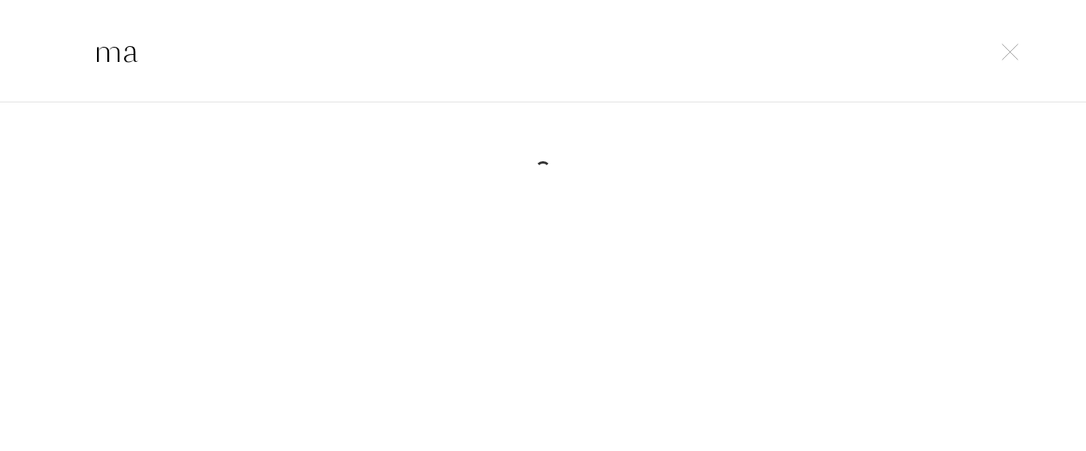
type input "m"
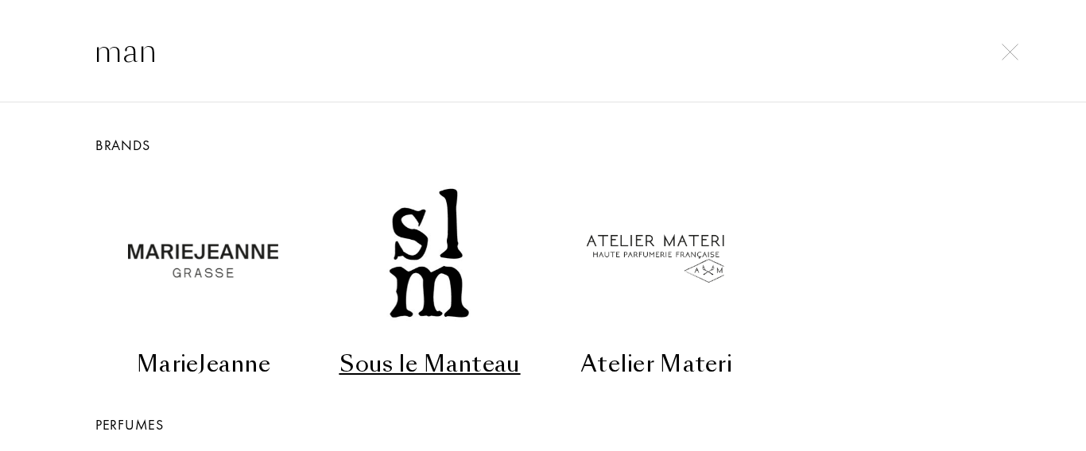
type input "man"
click at [928, 282] on div "MarieJeanne Sous le Manteau Atelier Materi" at bounding box center [543, 269] width 930 height 227
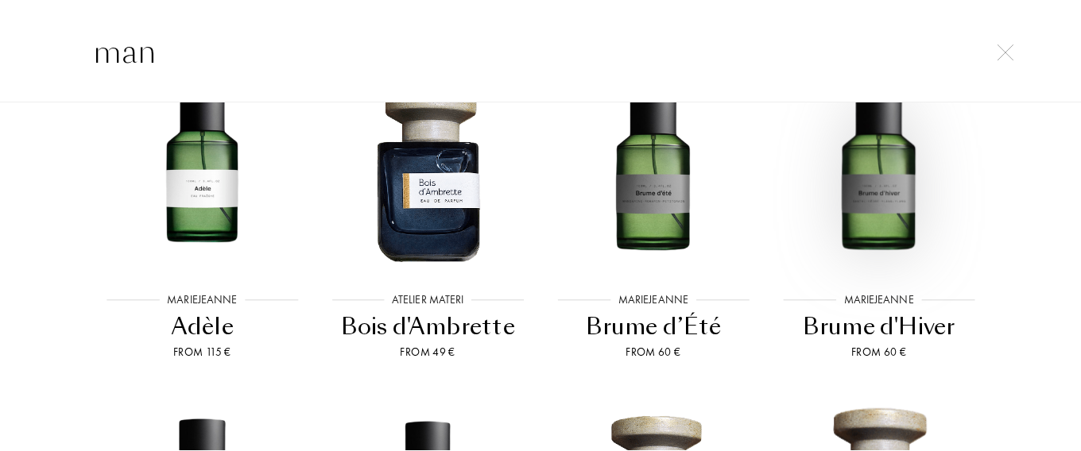
scroll to position [413, 0]
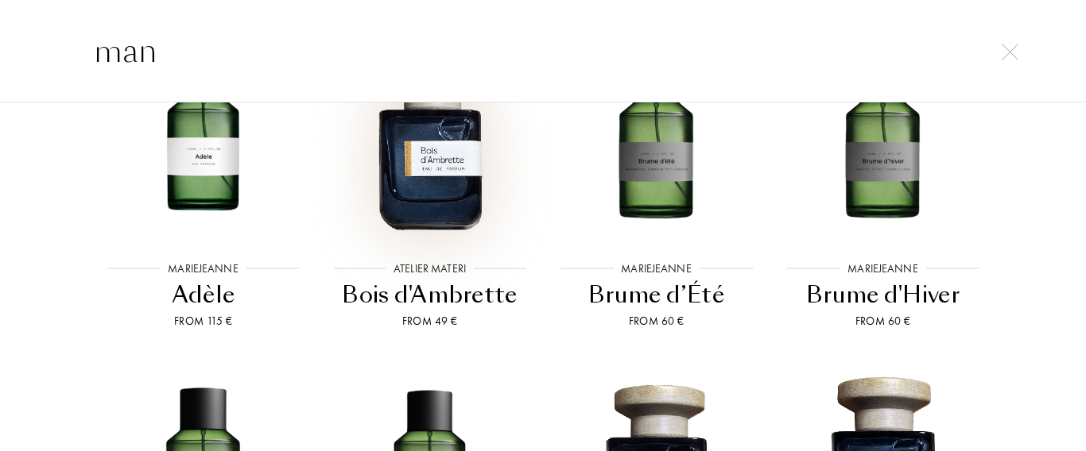
click at [471, 199] on img at bounding box center [429, 142] width 204 height 204
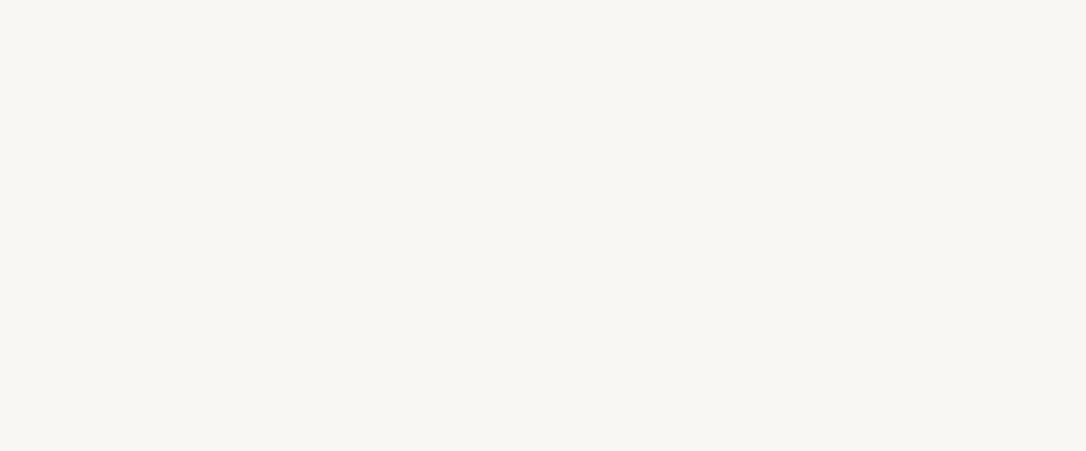
select select "BR"
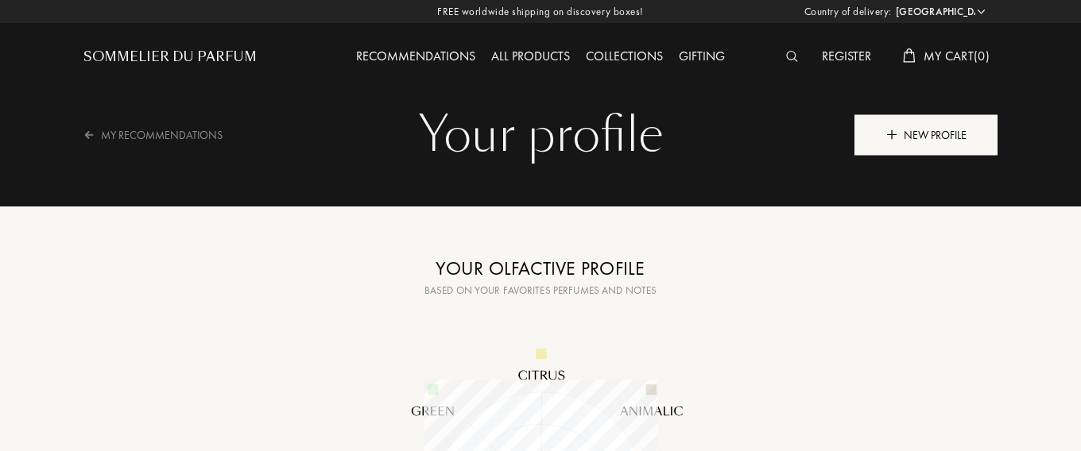
click at [930, 145] on div "New profile" at bounding box center [925, 134] width 143 height 41
click at [920, 142] on div "New profile" at bounding box center [925, 134] width 143 height 41
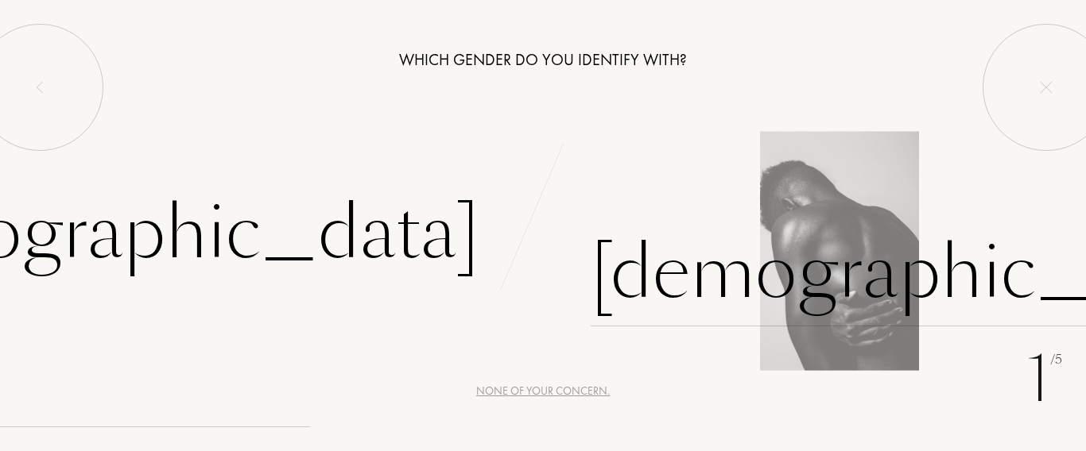
click at [670, 286] on div "[DEMOGRAPHIC_DATA]" at bounding box center [923, 272] width 664 height 107
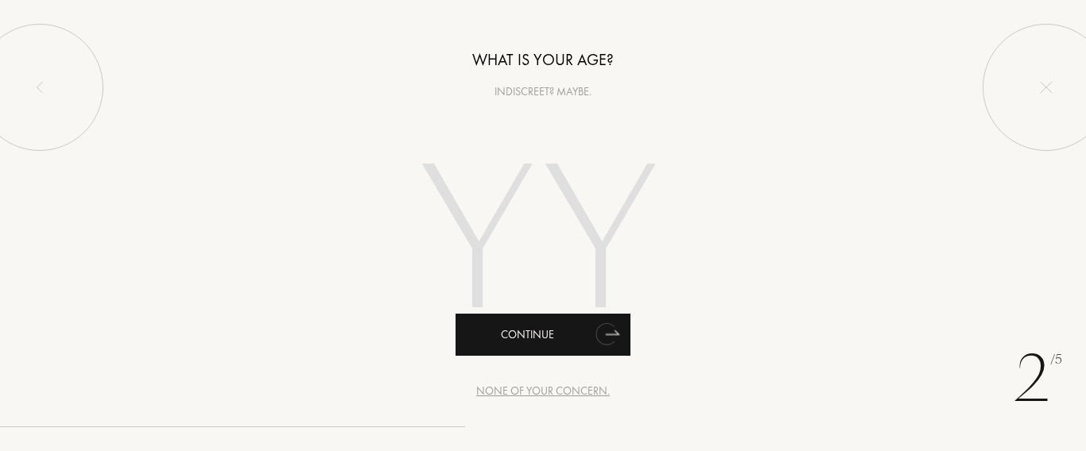
click at [602, 339] on icon "animation" at bounding box center [605, 334] width 20 height 22
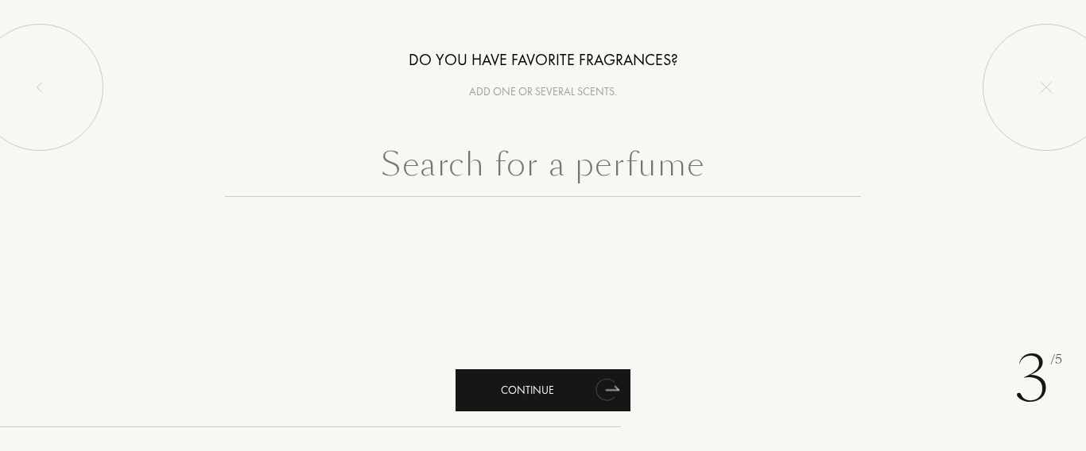
click at [611, 387] on icon "animation" at bounding box center [605, 390] width 20 height 22
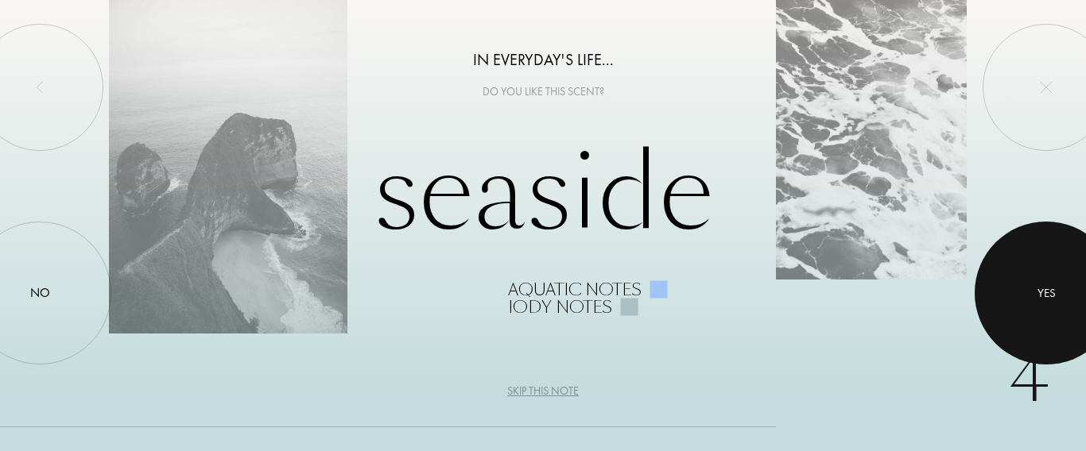
click at [1024, 292] on div at bounding box center [1045, 293] width 143 height 143
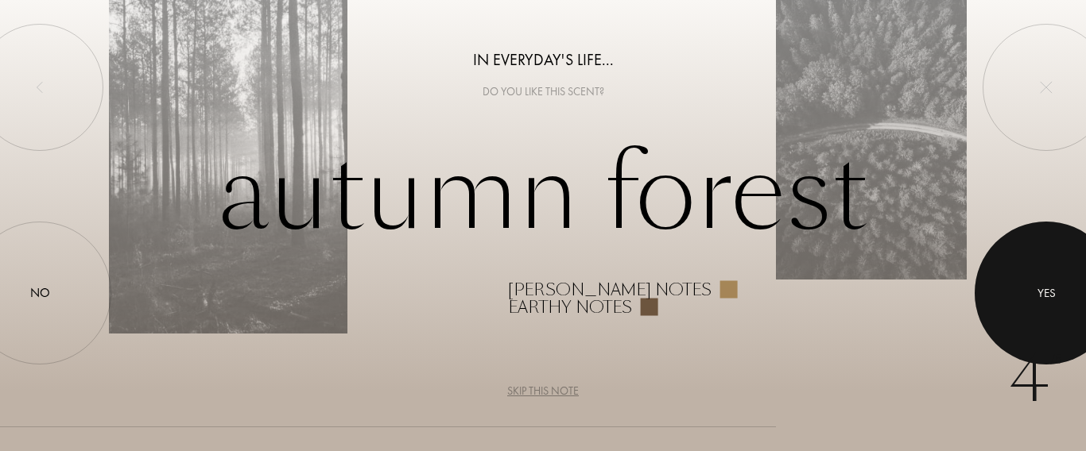
click at [1024, 292] on div at bounding box center [1045, 293] width 143 height 143
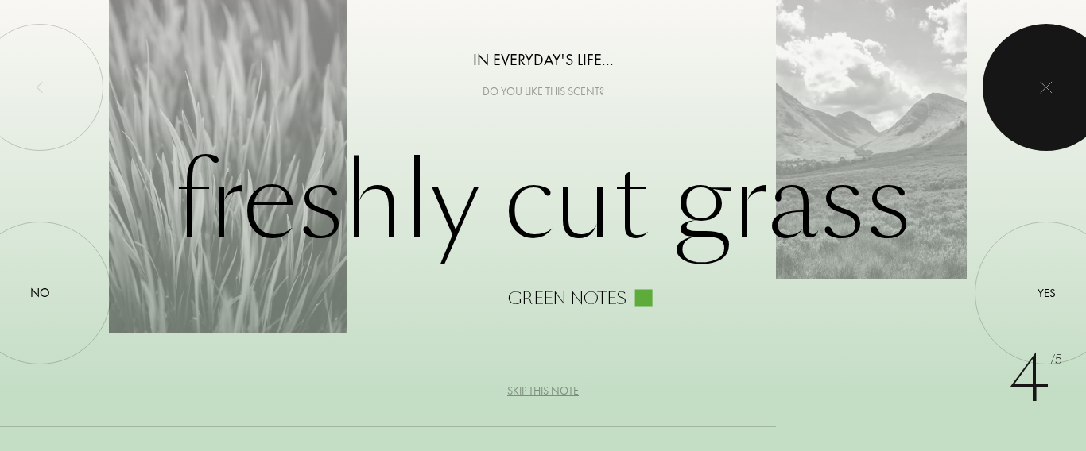
click at [1037, 137] on div at bounding box center [1045, 87] width 127 height 127
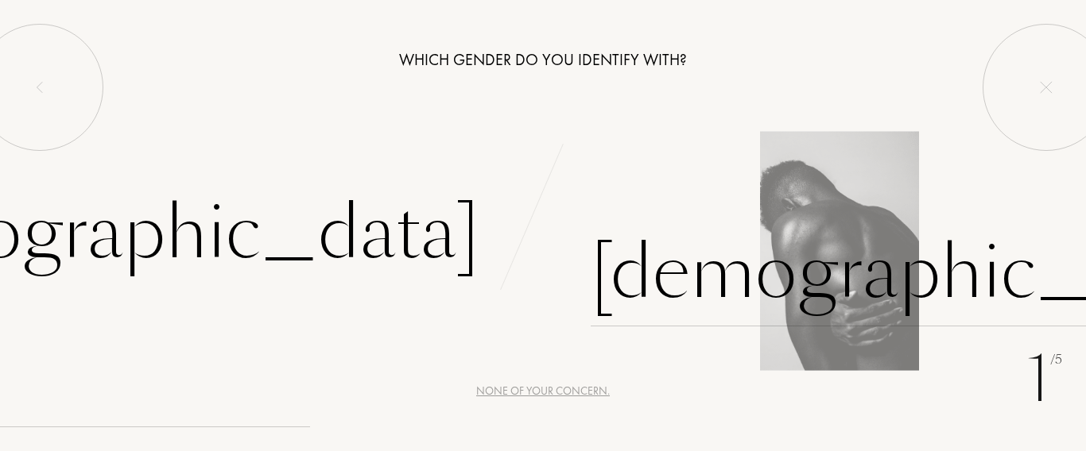
click at [638, 270] on div "[DEMOGRAPHIC_DATA]" at bounding box center [923, 272] width 664 height 107
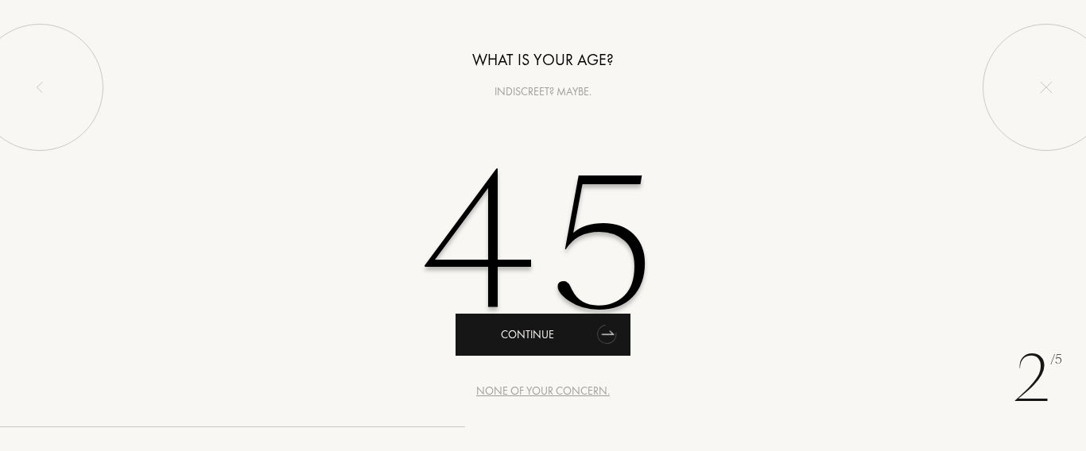
type input "45"
click at [609, 335] on icon "animation" at bounding box center [608, 333] width 12 height 4
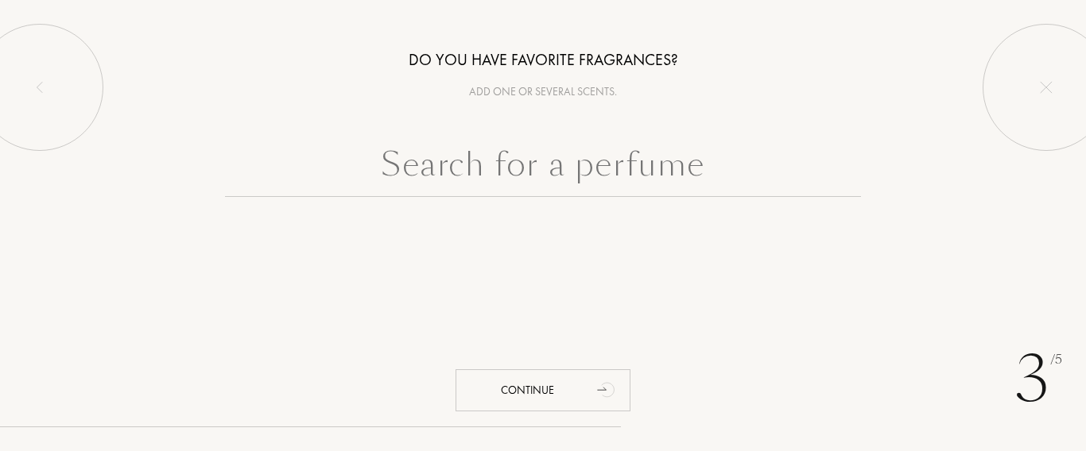
click at [645, 169] on input "text" at bounding box center [543, 168] width 636 height 57
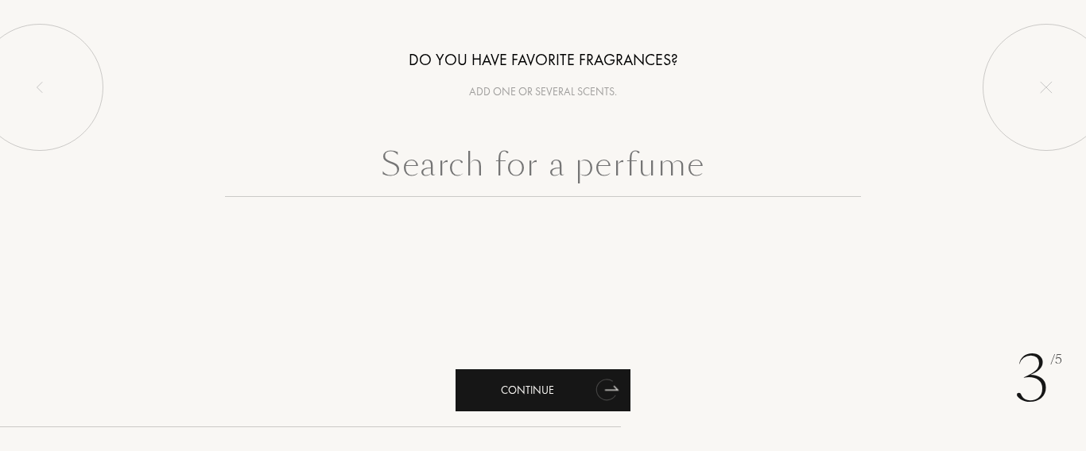
click at [609, 387] on icon "animation" at bounding box center [605, 390] width 21 height 23
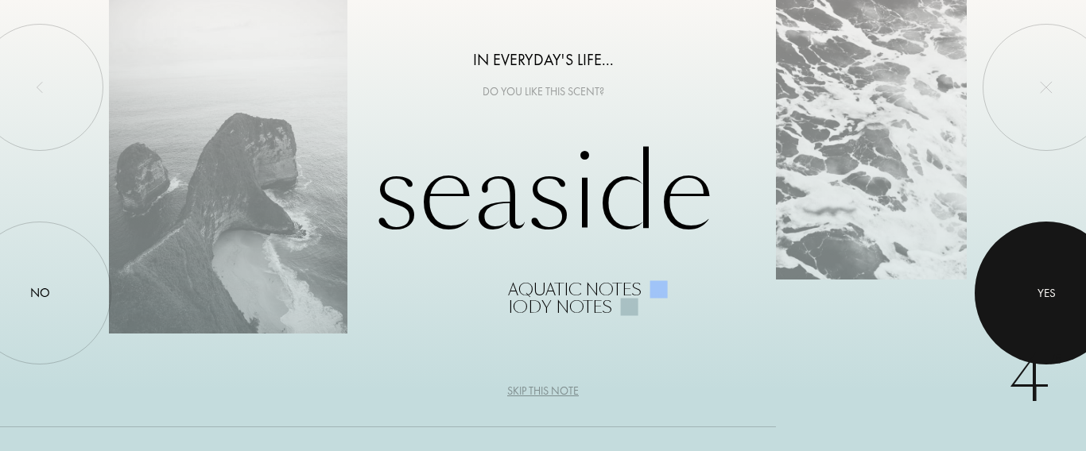
click at [1034, 288] on div at bounding box center [1045, 293] width 143 height 143
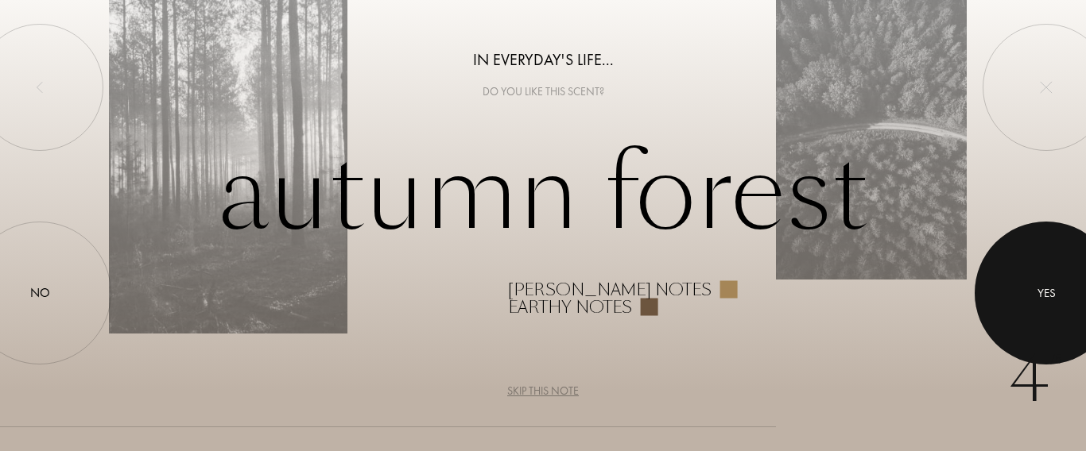
click at [1034, 288] on div at bounding box center [1045, 293] width 143 height 143
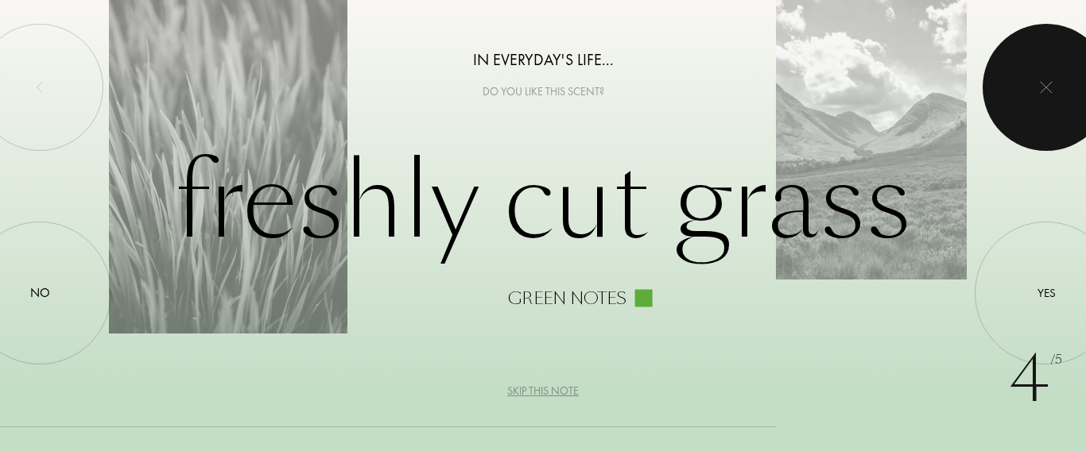
click at [1049, 95] on div at bounding box center [1045, 87] width 127 height 127
